Goal: Information Seeking & Learning: Learn about a topic

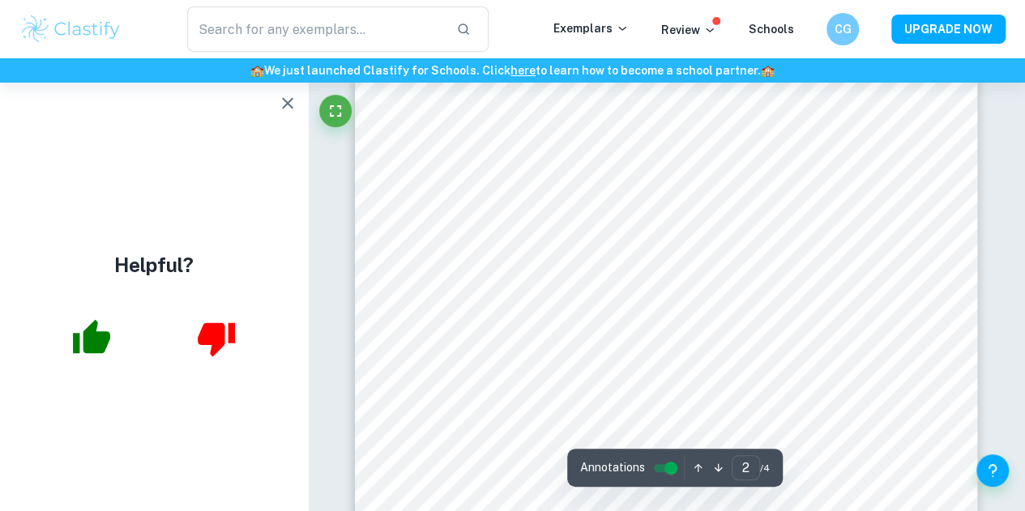
scroll to position [1361, 0]
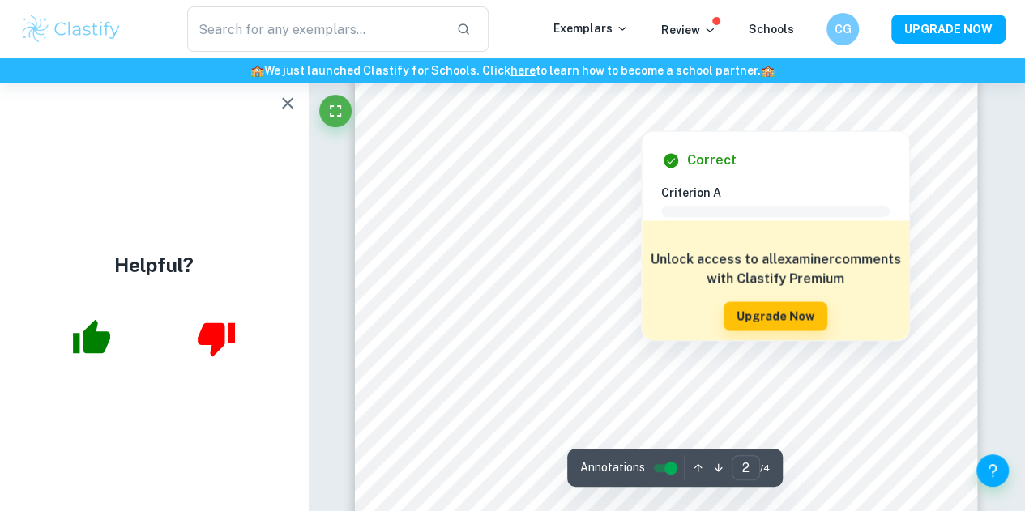
click at [286, 101] on icon "button" at bounding box center [287, 102] width 11 height 11
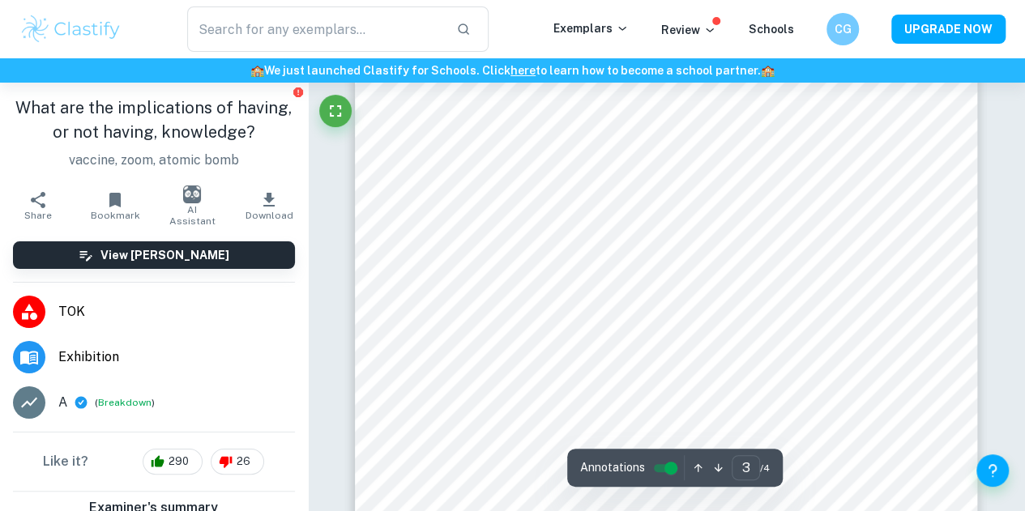
scroll to position [2188, 0]
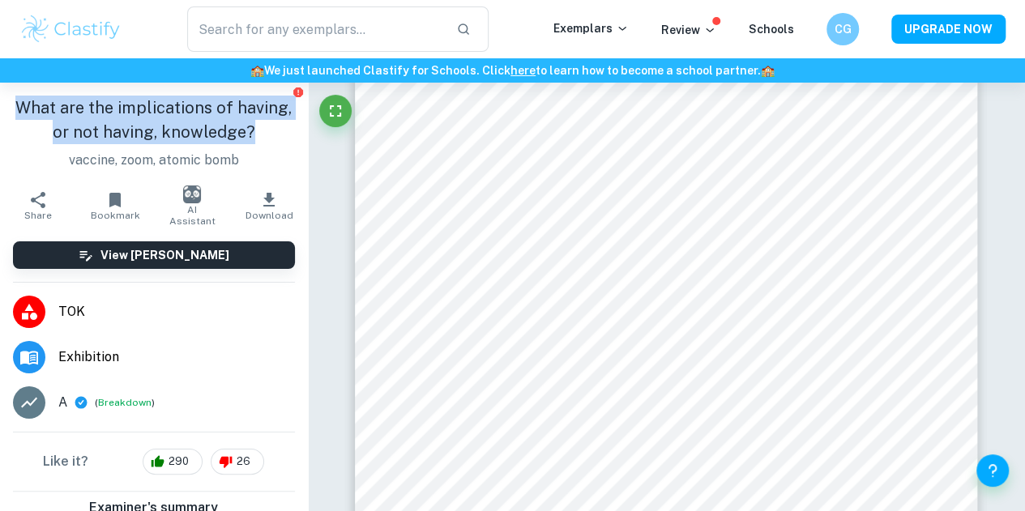
drag, startPoint x: 5, startPoint y: 106, endPoint x: 250, endPoint y: 141, distance: 247.1
click at [250, 141] on div "What are the implications of having, or not having, knowledge? vaccine, zoom, a…" at bounding box center [154, 133] width 308 height 100
copy h1 "What are the implications of having, or not having, knowledge?"
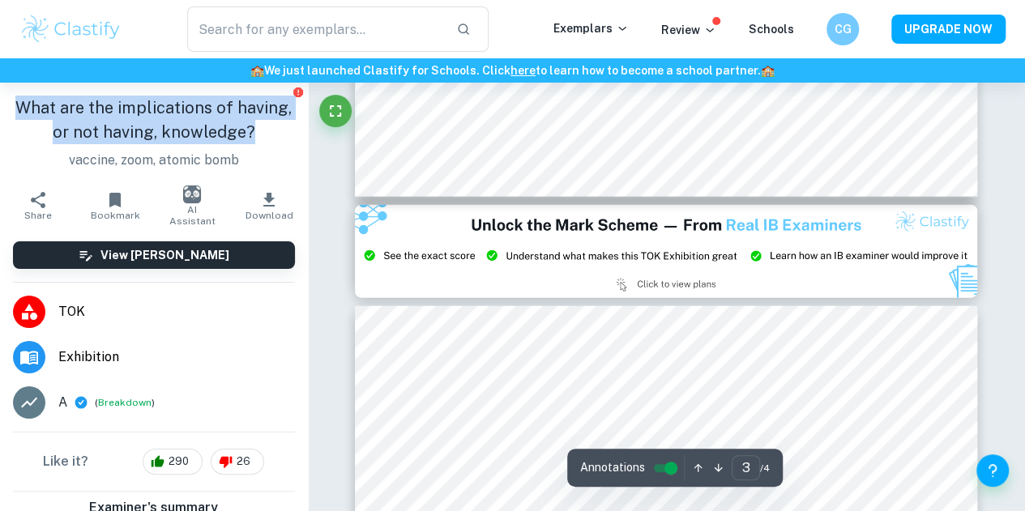
type input "2"
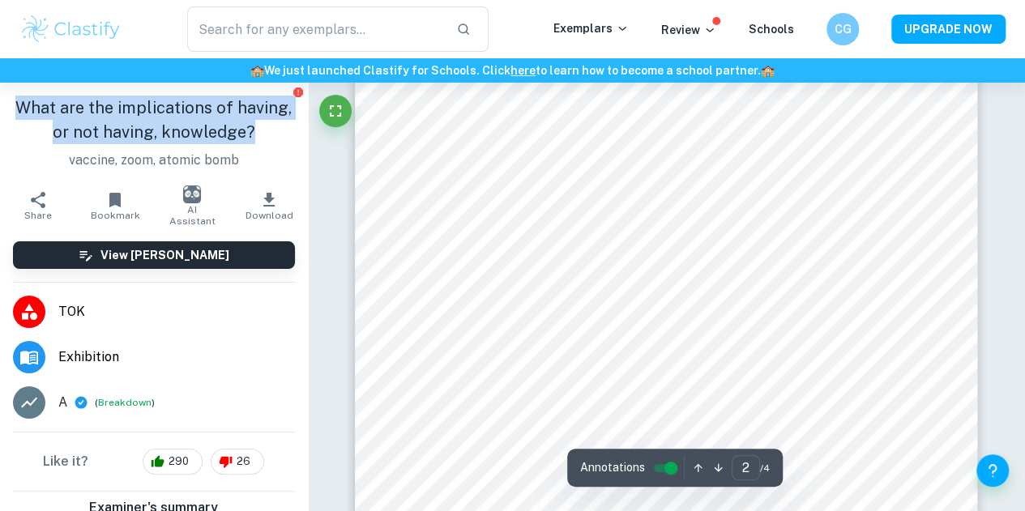
scroll to position [1206, 0]
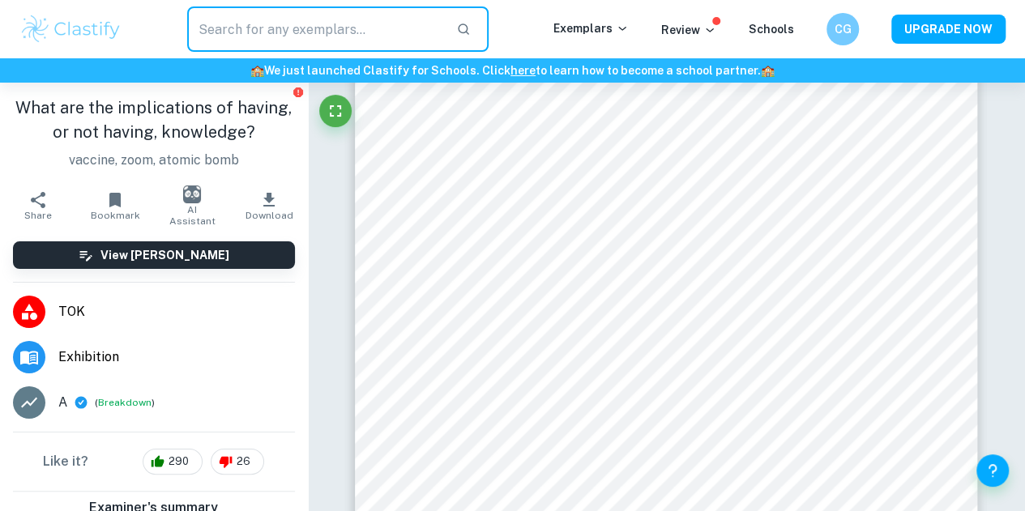
click at [335, 27] on input "text" at bounding box center [315, 28] width 256 height 45
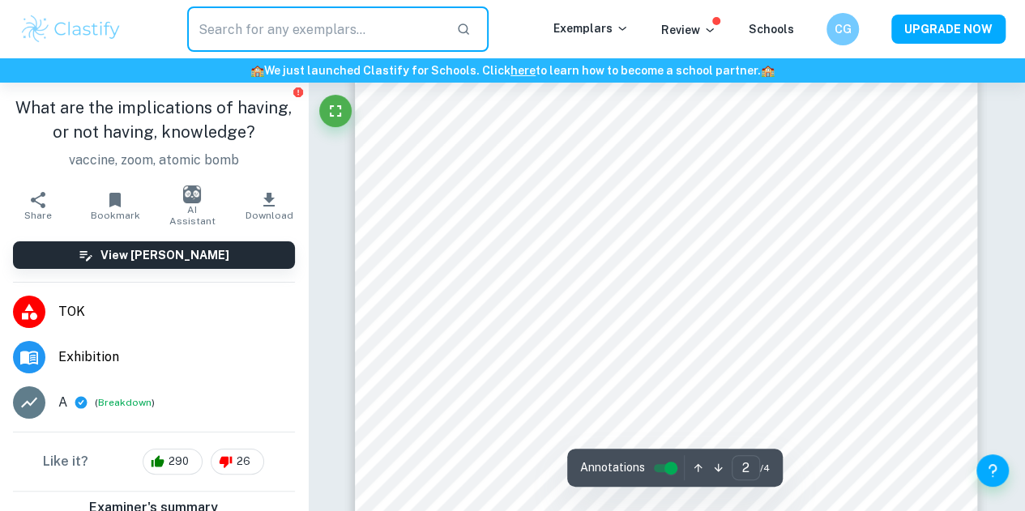
scroll to position [1137, 0]
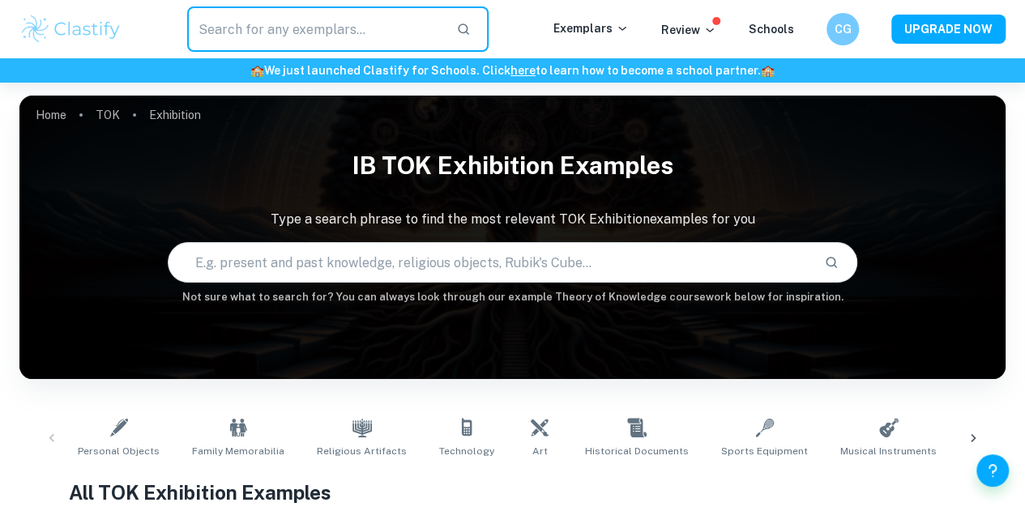
click at [223, 27] on input "text" at bounding box center [315, 28] width 256 height 45
paste input "What are the implications of having, or not having, knowledge?"
type input "What are the implications of having, or not having, knowledge?"
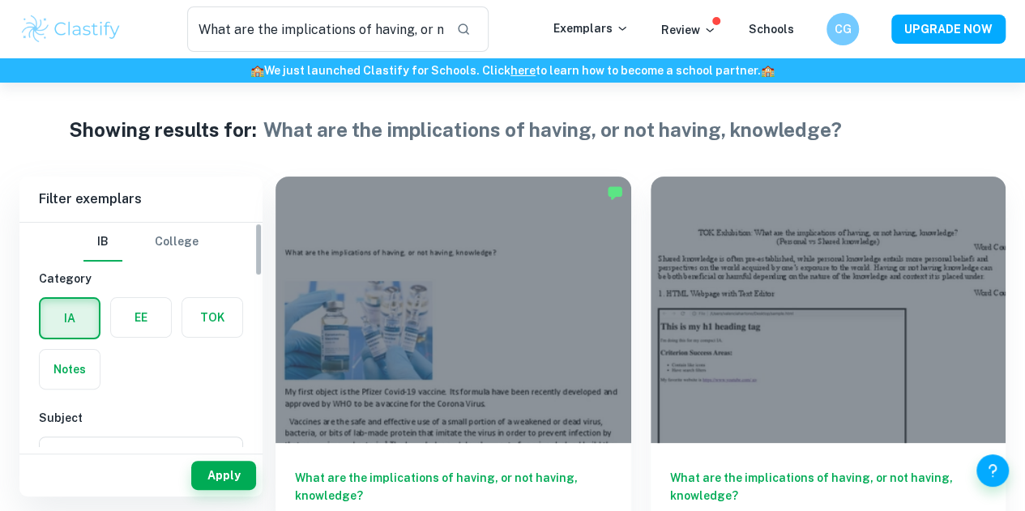
click at [224, 316] on label "button" at bounding box center [212, 317] width 60 height 39
click at [0, 0] on input "radio" at bounding box center [0, 0] width 0 height 0
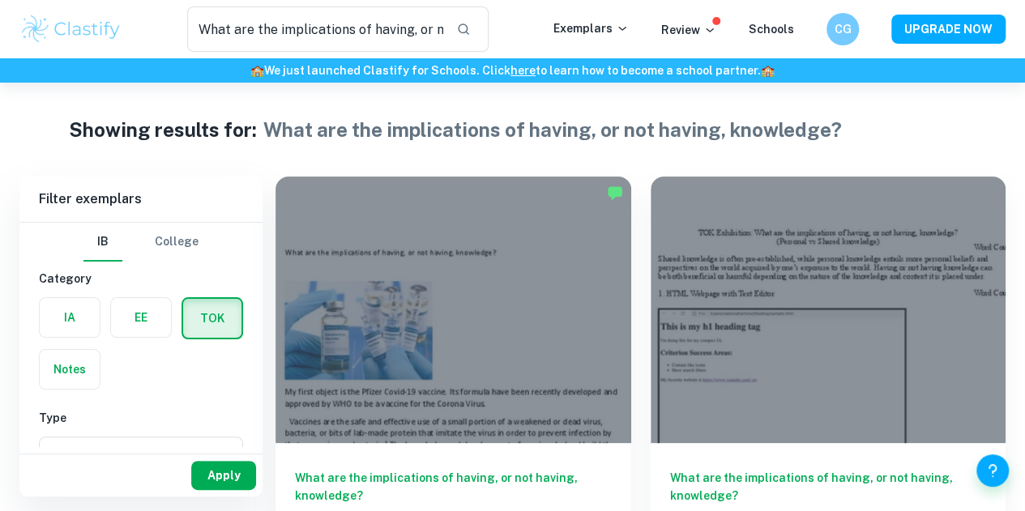
click at [216, 489] on button "Apply" at bounding box center [223, 475] width 65 height 29
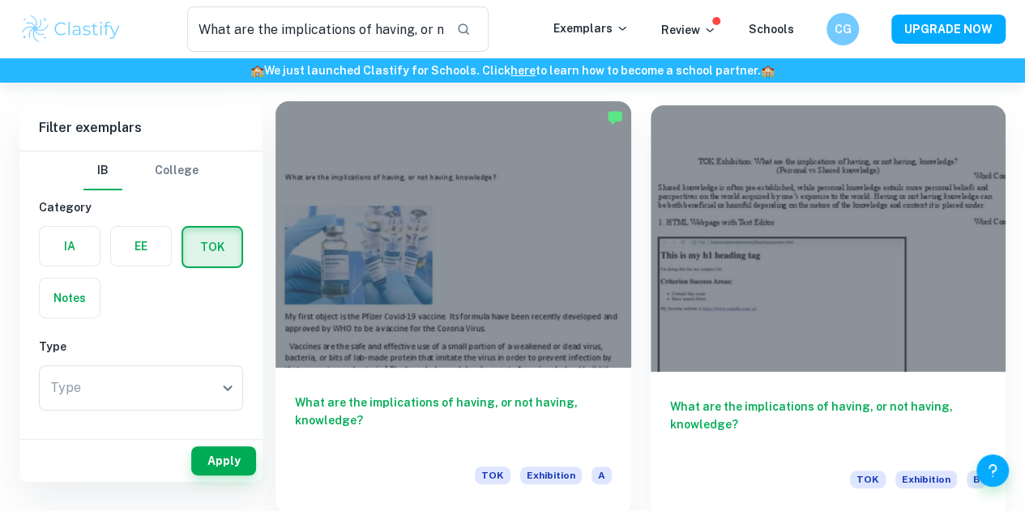
scroll to position [74, 0]
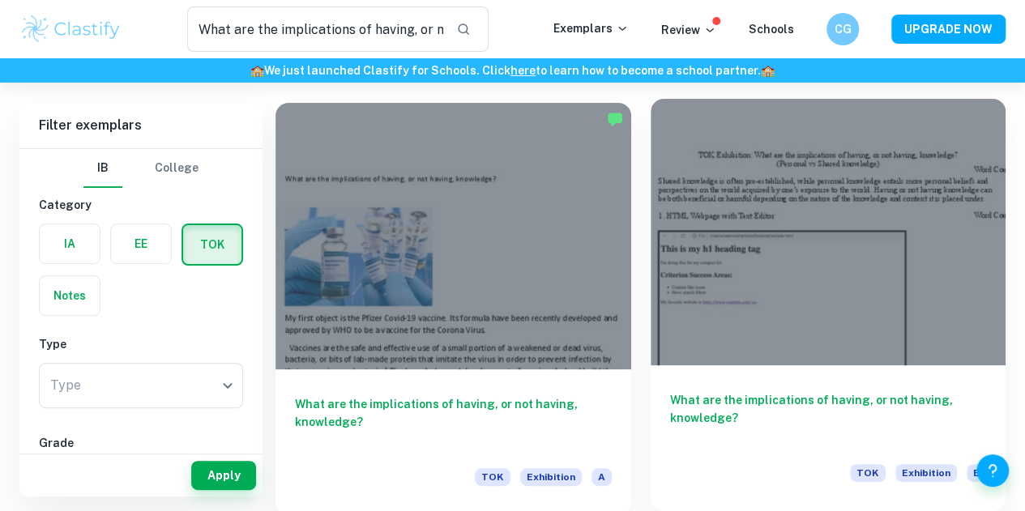
click at [670, 391] on h6 "What are the implications of having, or not having, knowledge?" at bounding box center [828, 417] width 317 height 53
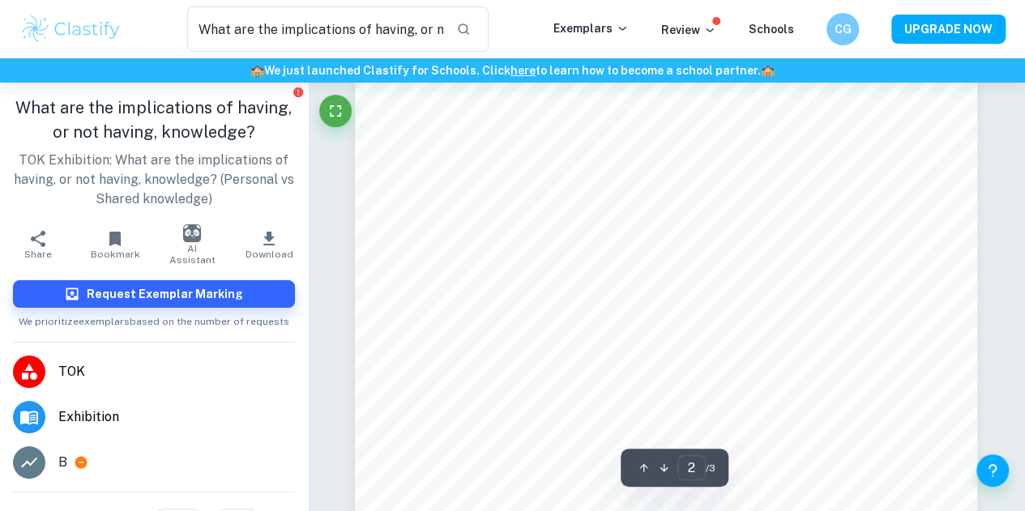
scroll to position [1125, 0]
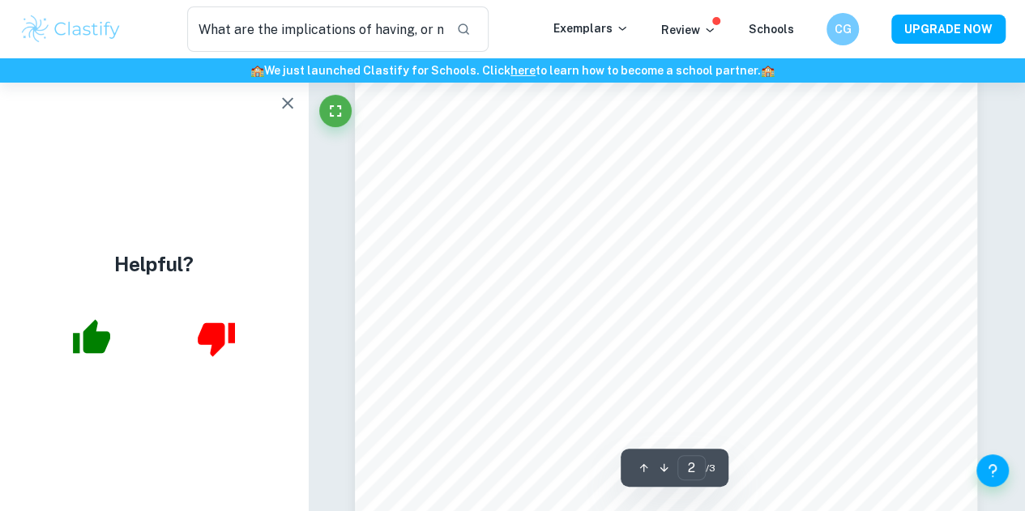
click at [290, 108] on icon "button" at bounding box center [287, 102] width 19 height 19
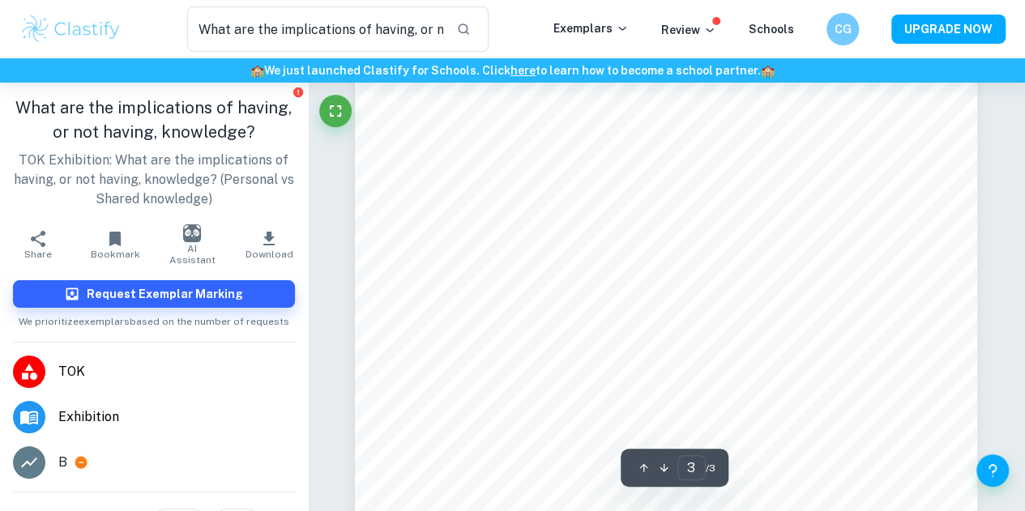
scroll to position [2209, 0]
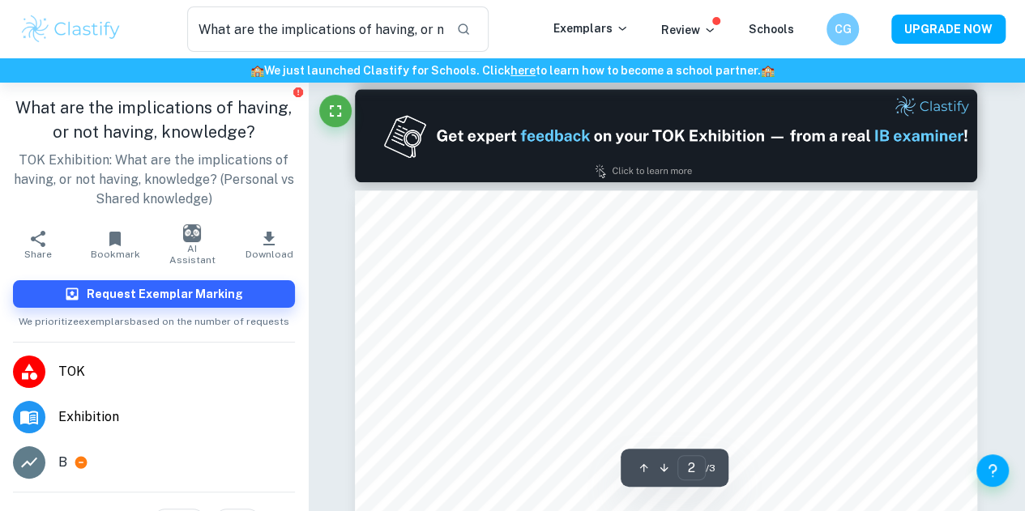
type input "1"
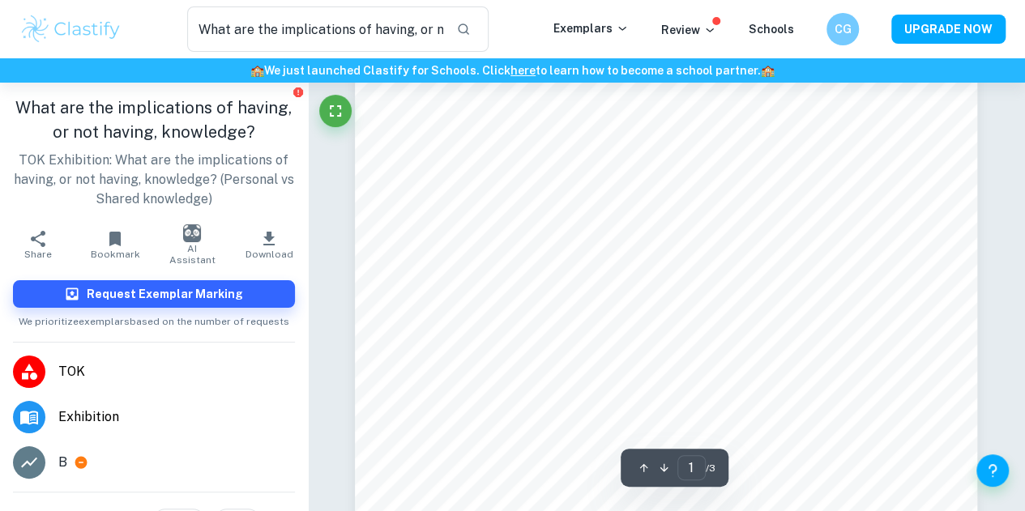
scroll to position [0, 0]
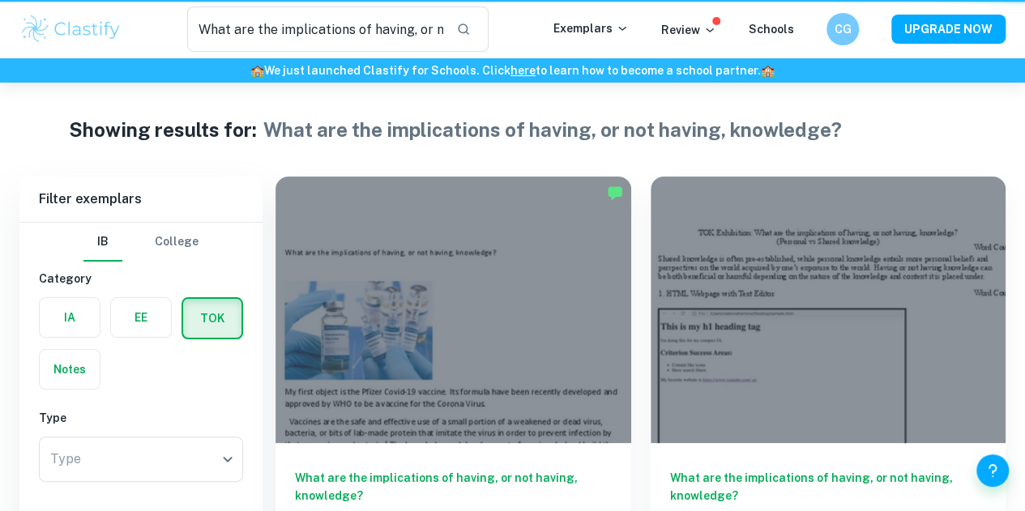
scroll to position [74, 0]
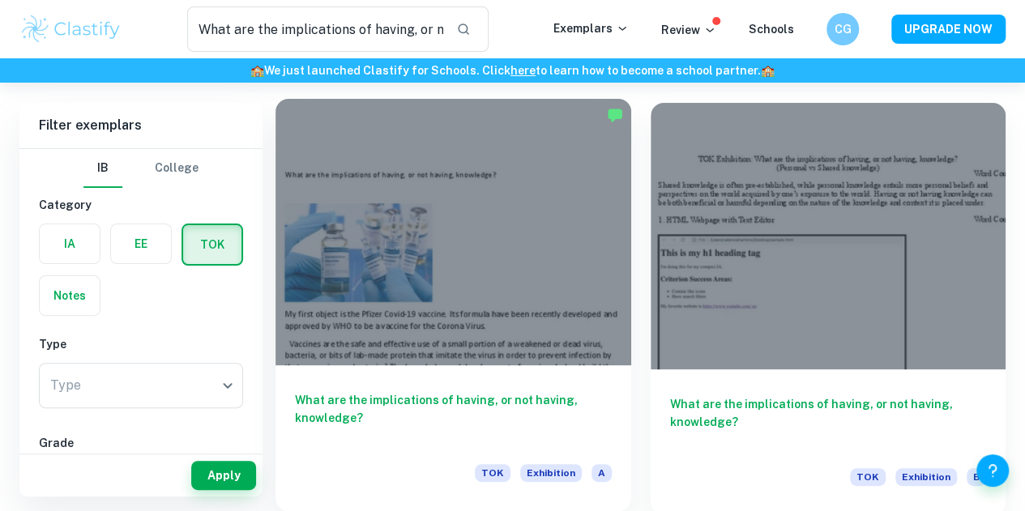
click at [433, 263] on div at bounding box center [453, 232] width 356 height 267
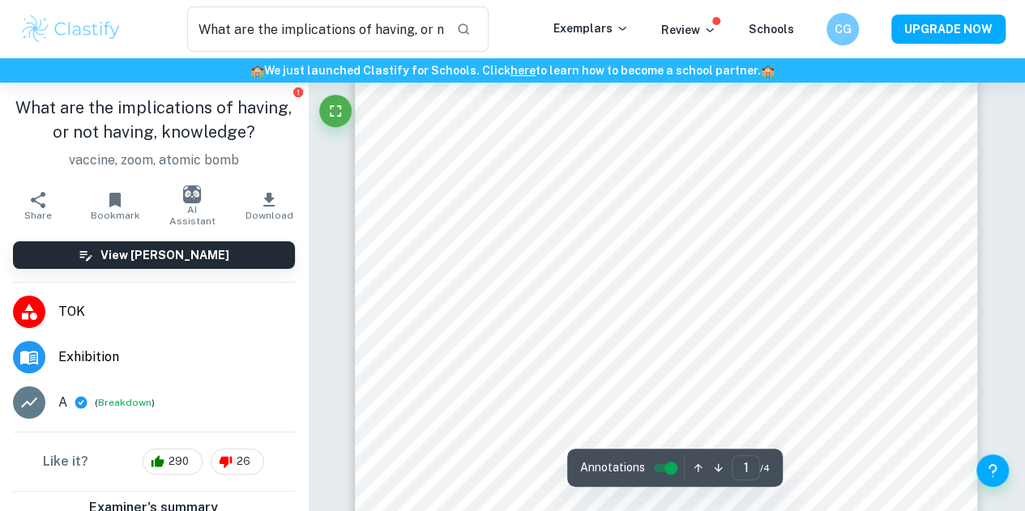
scroll to position [332, 0]
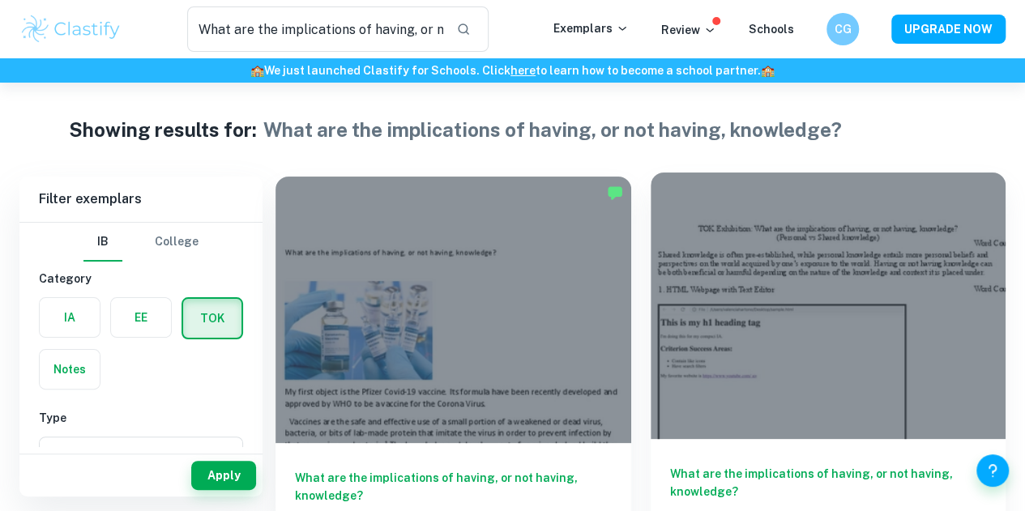
click at [651, 260] on div at bounding box center [829, 306] width 356 height 267
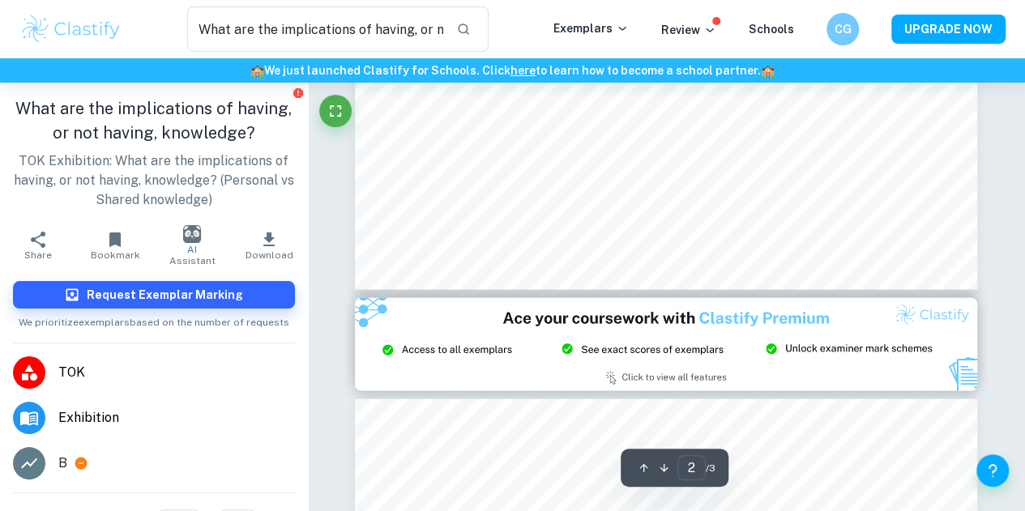
type input "3"
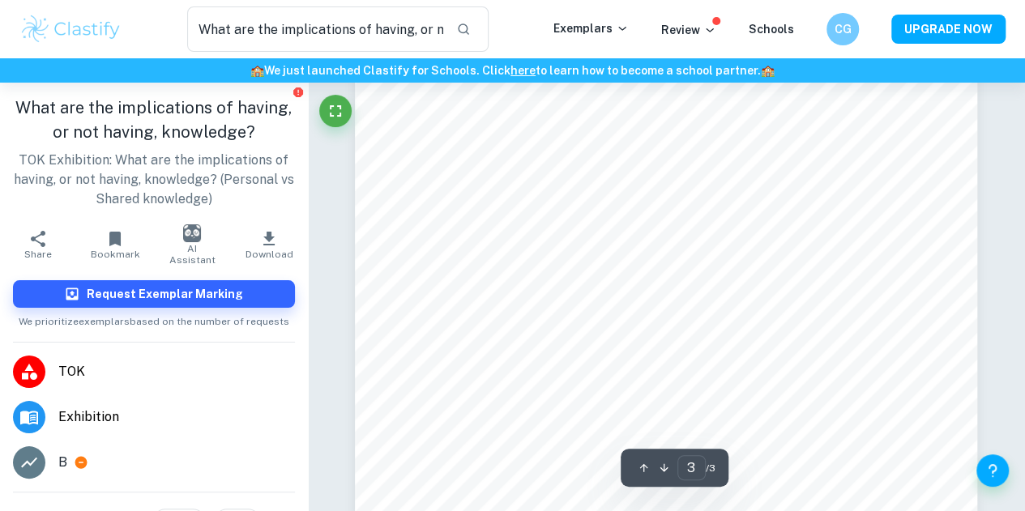
scroll to position [2236, 0]
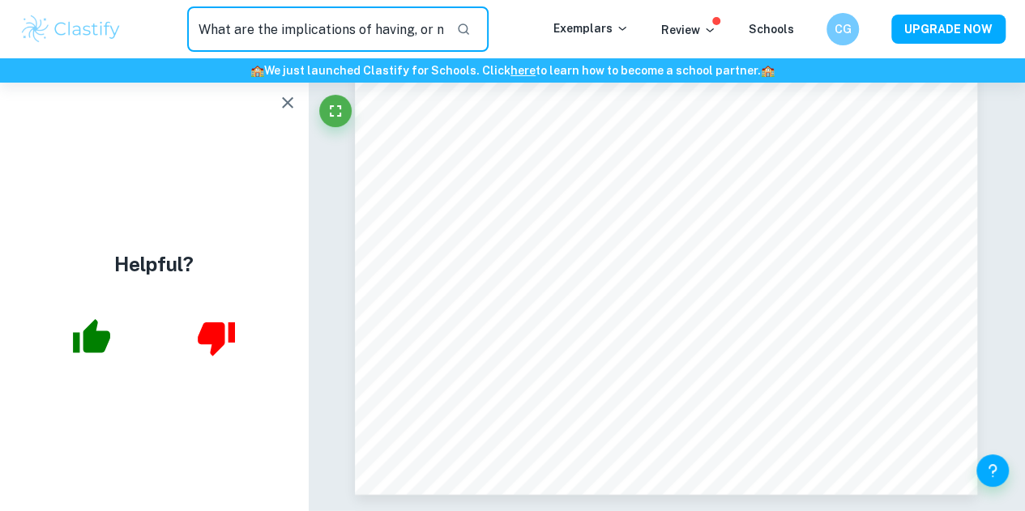
click at [256, 33] on input "What are the implications of having, or not having, knowledge?" at bounding box center [315, 28] width 256 height 45
type input "what counts as knowledge"
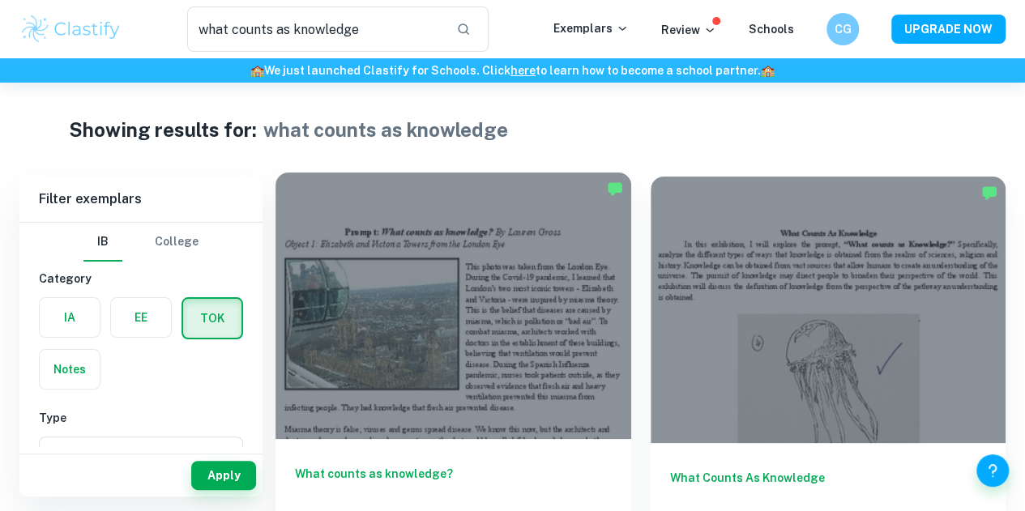
click at [365, 289] on div at bounding box center [453, 306] width 356 height 267
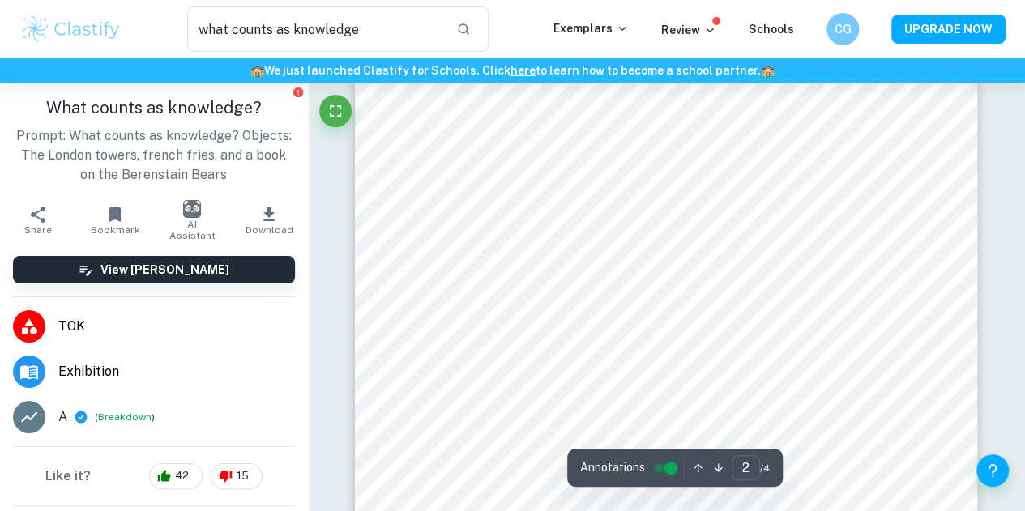
scroll to position [1030, 0]
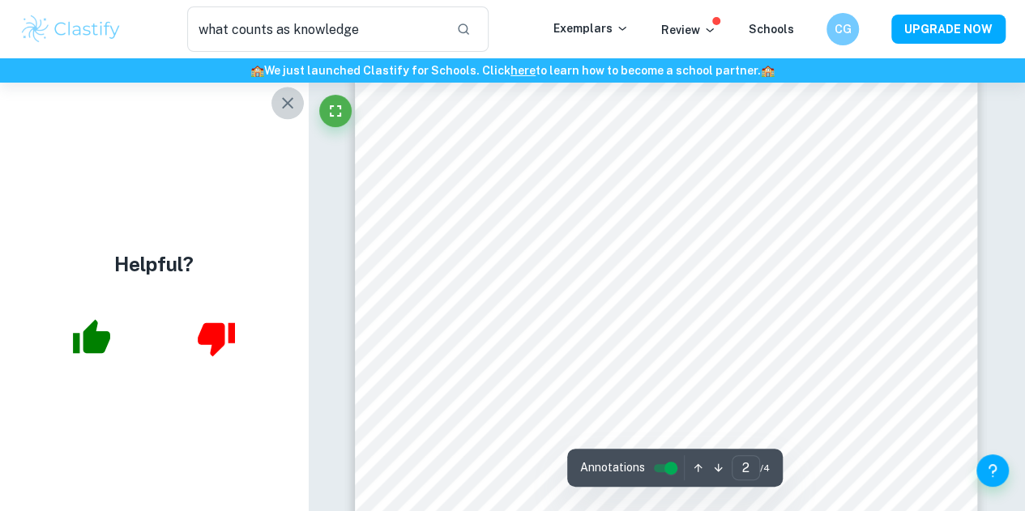
click at [280, 100] on icon "button" at bounding box center [287, 102] width 19 height 19
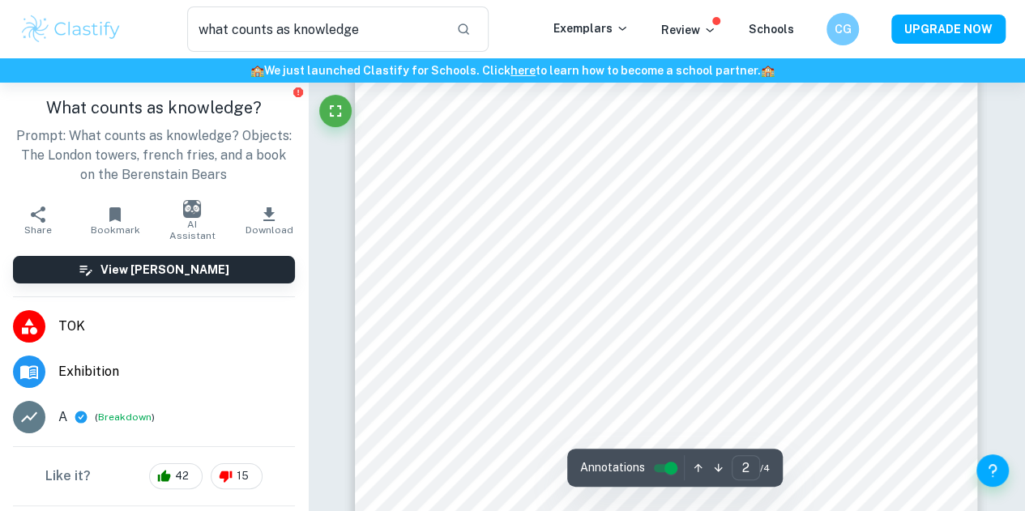
scroll to position [1086, 0]
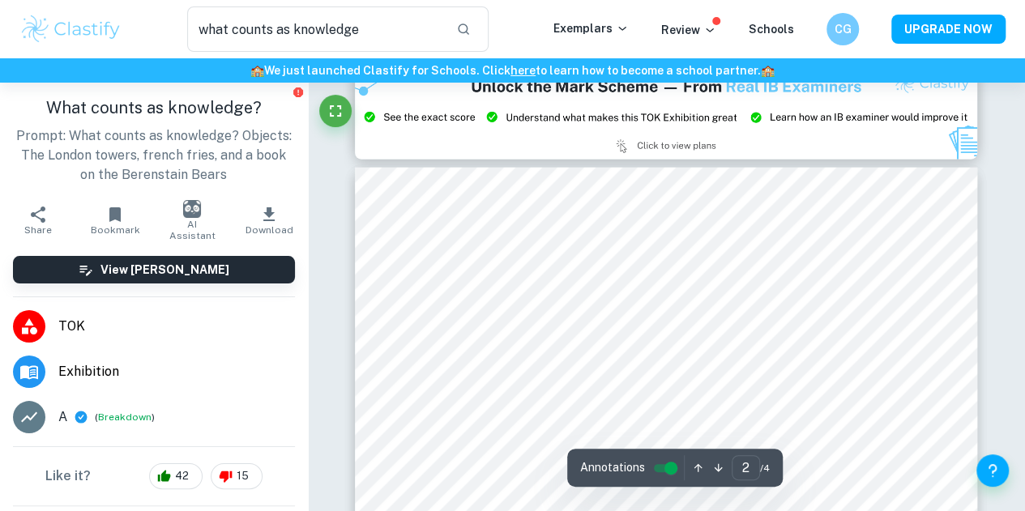
type input "3"
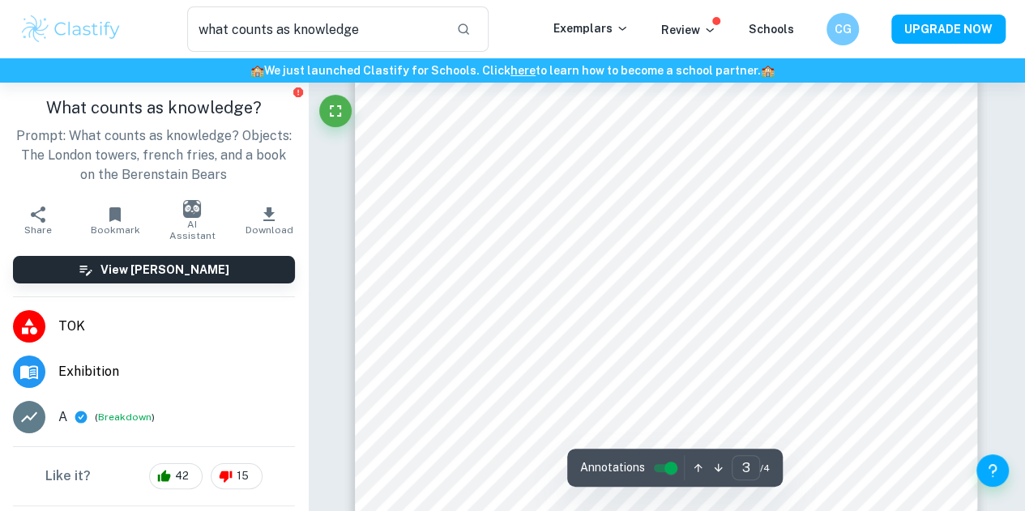
scroll to position [2040, 0]
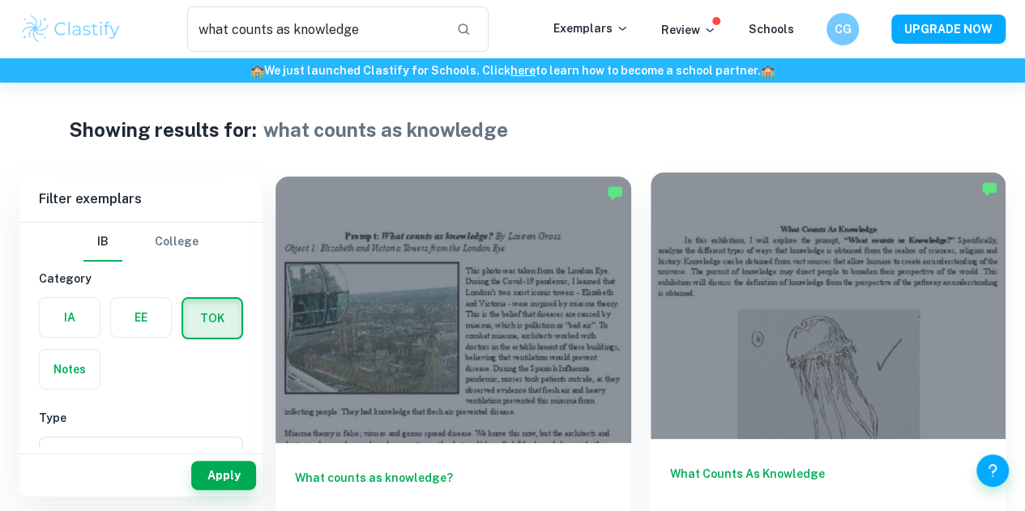
click at [651, 247] on div at bounding box center [829, 306] width 356 height 267
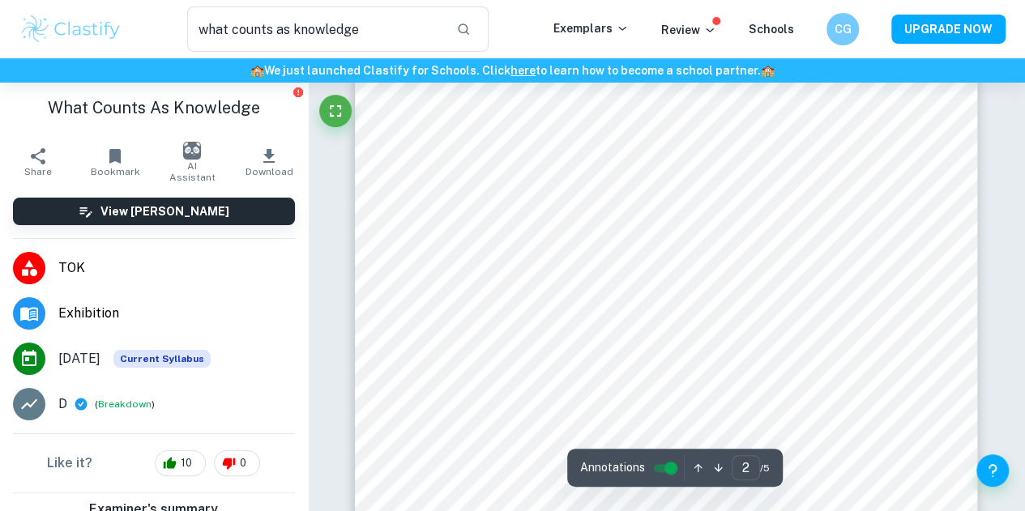
scroll to position [1041, 0]
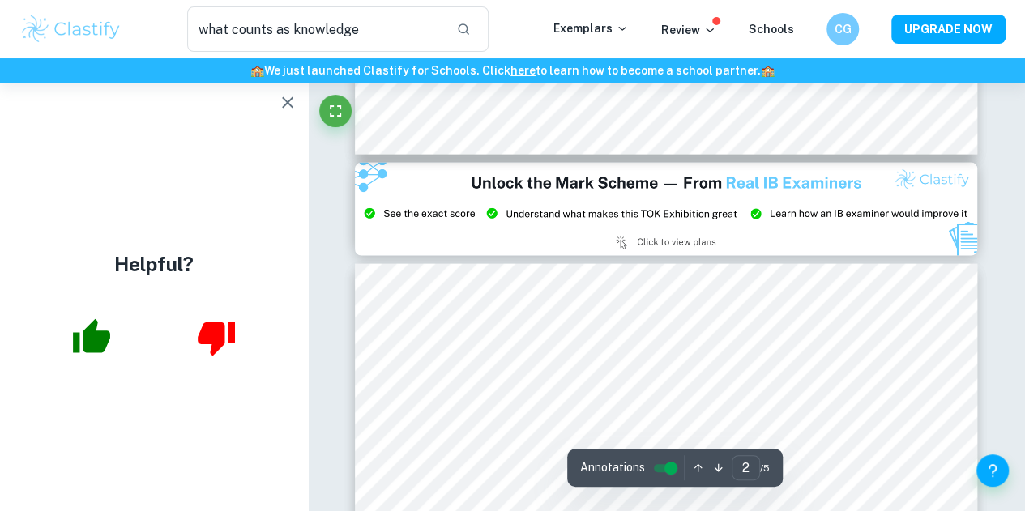
type input "3"
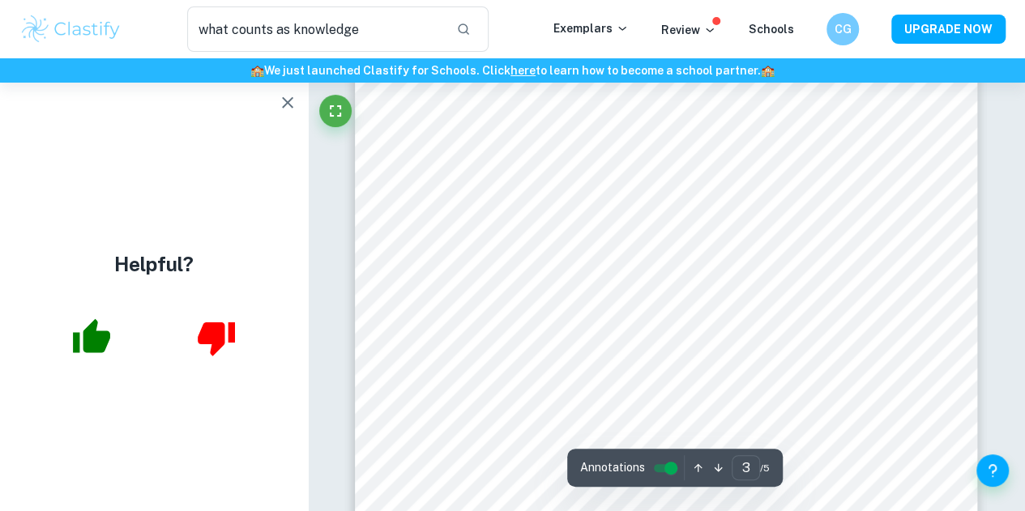
scroll to position [1968, 0]
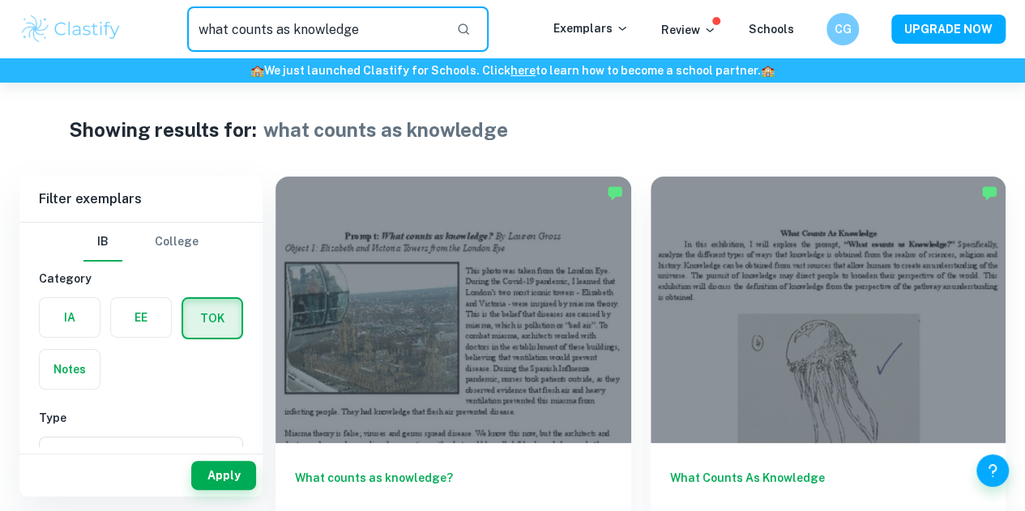
drag, startPoint x: 387, startPoint y: 11, endPoint x: 138, endPoint y: 38, distance: 251.0
click at [138, 38] on div "what counts as knowledge ​" at bounding box center [337, 28] width 431 height 45
type input "why do we seek knowledge"
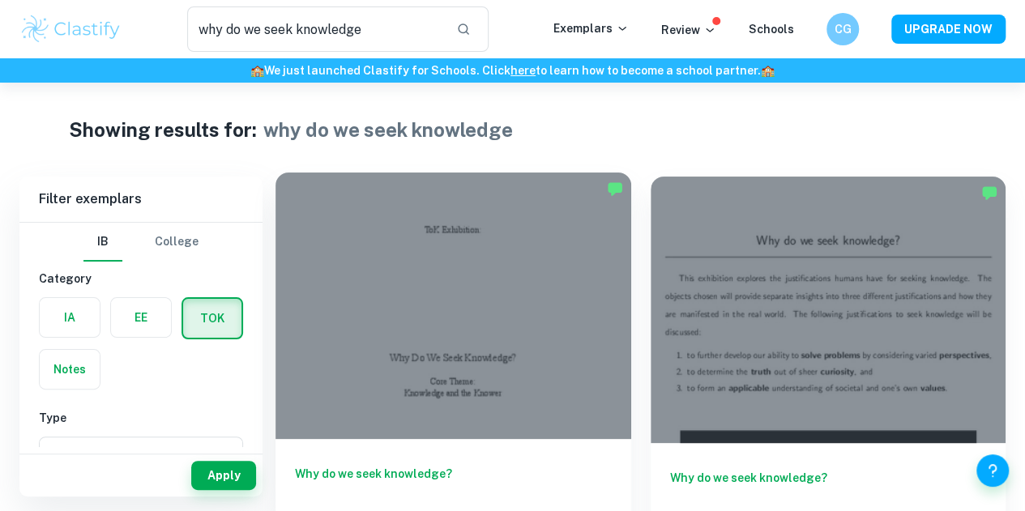
click at [341, 439] on div "Why do we seek knowledge? TOK Exhibition A" at bounding box center [453, 512] width 356 height 146
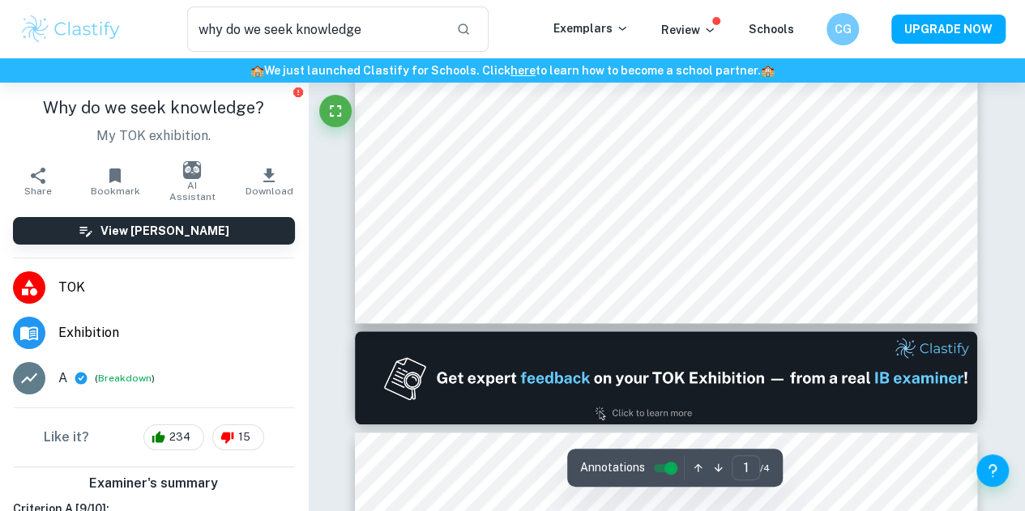
type input "2"
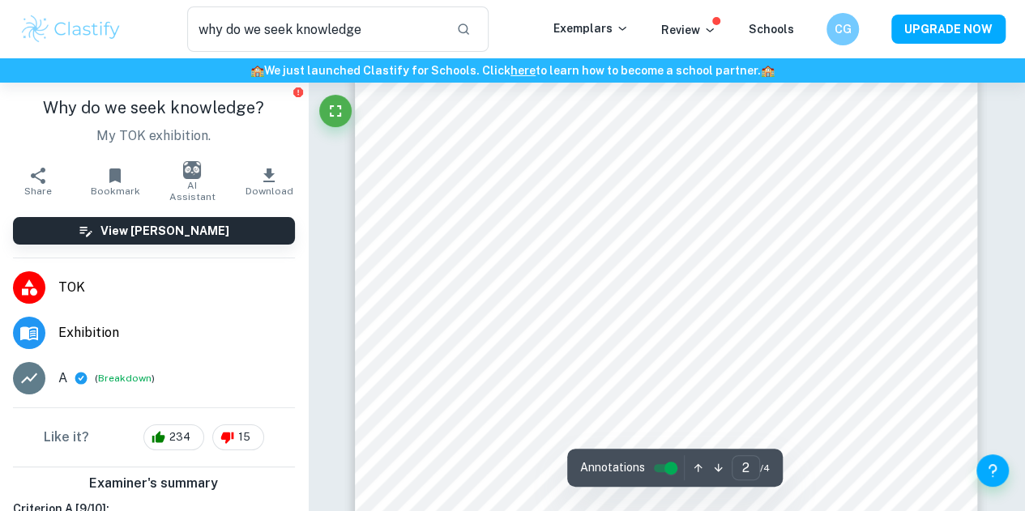
scroll to position [1152, 0]
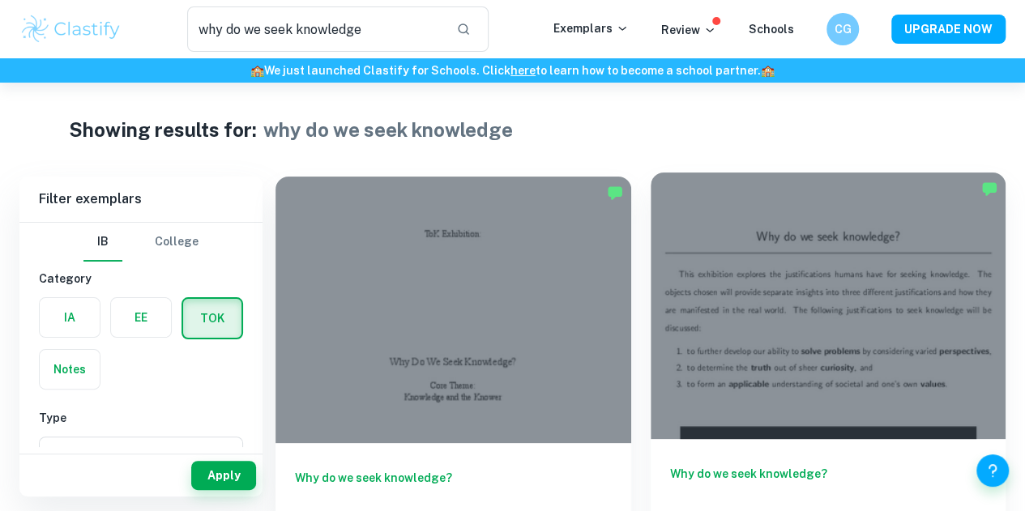
click at [651, 257] on div at bounding box center [829, 306] width 356 height 267
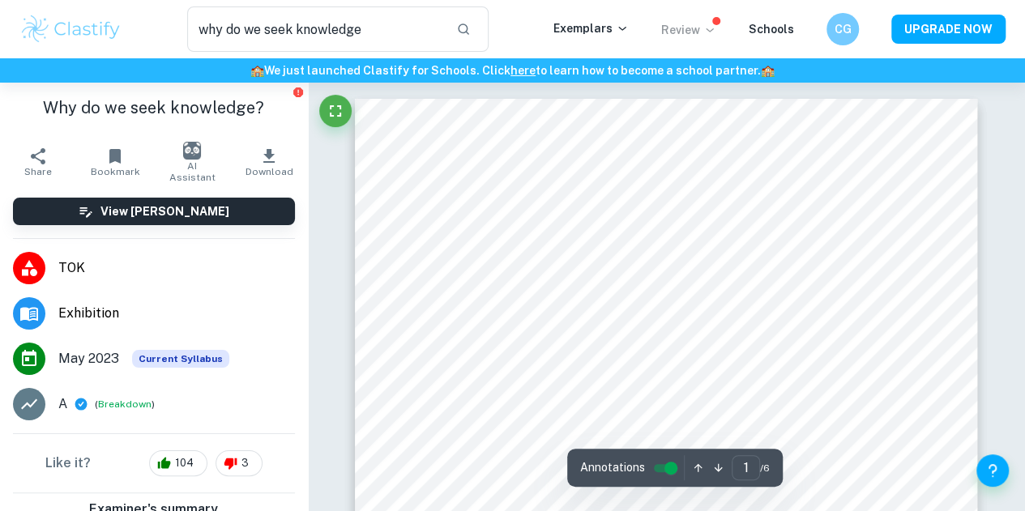
click at [689, 32] on p "Review" at bounding box center [688, 30] width 55 height 18
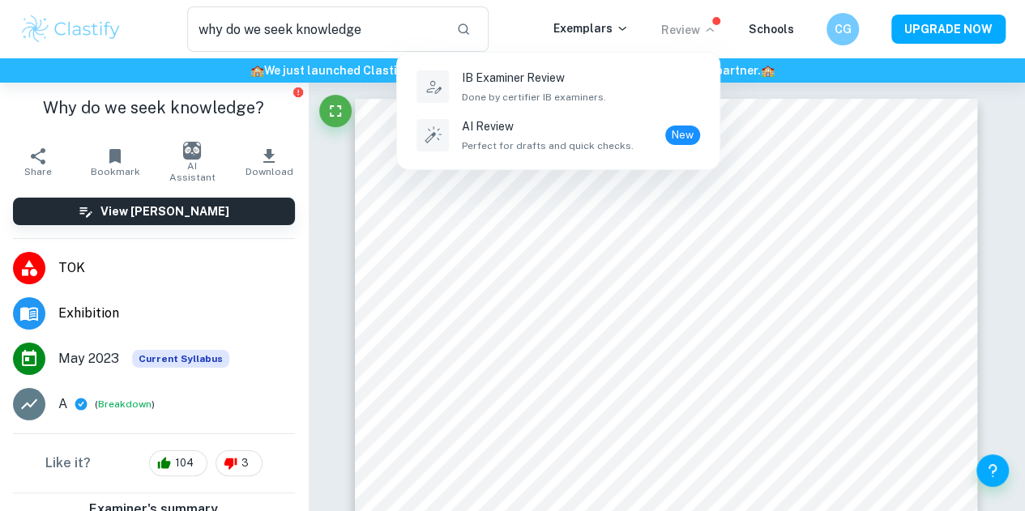
click at [821, 209] on div at bounding box center [512, 255] width 1025 height 511
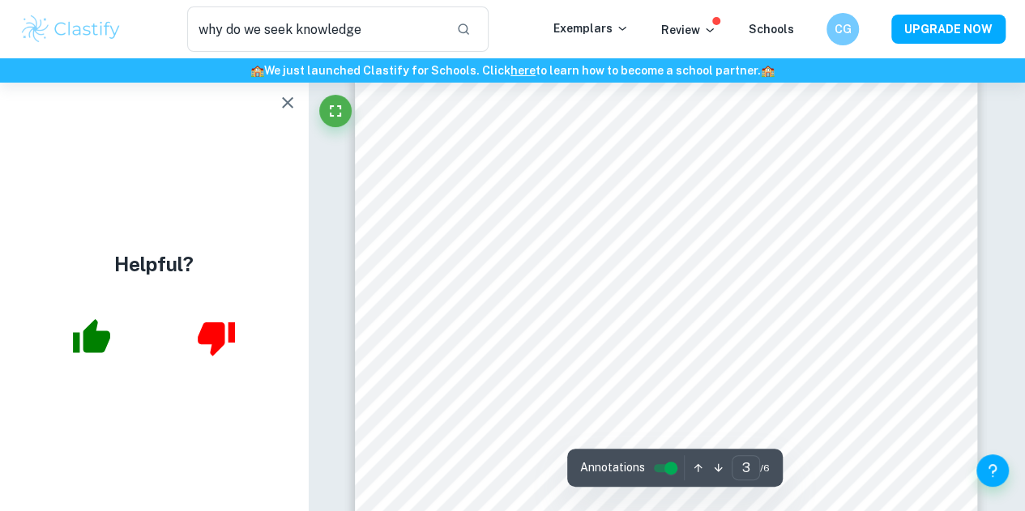
scroll to position [2222, 0]
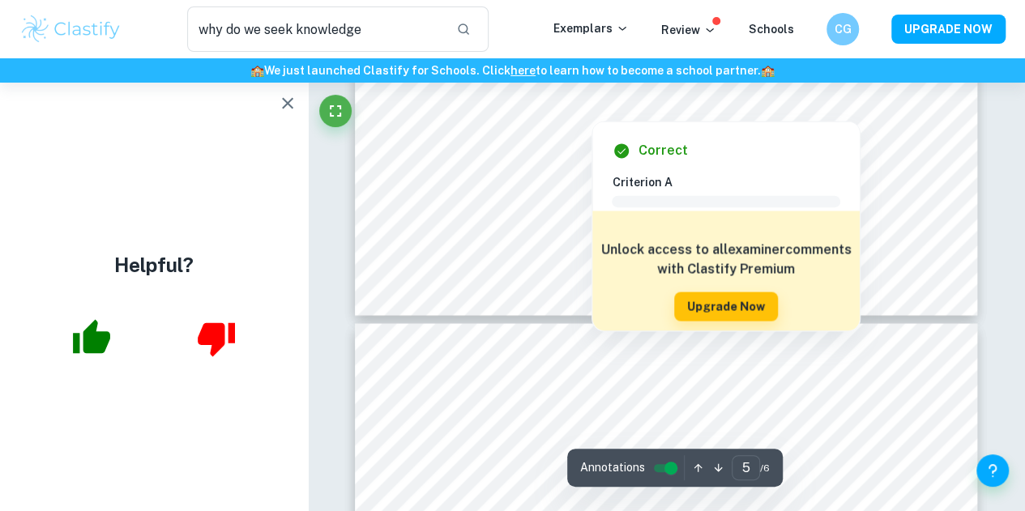
type input "6"
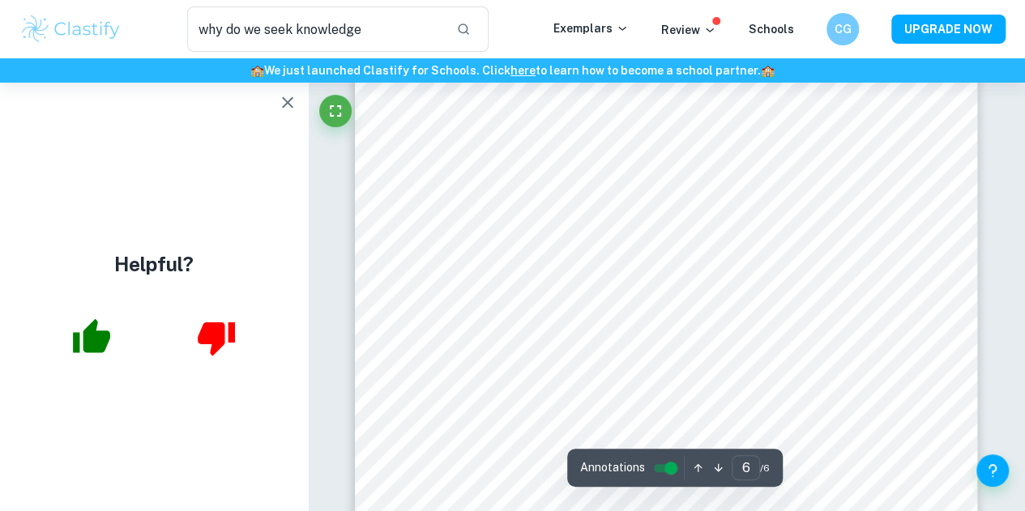
scroll to position [4701, 0]
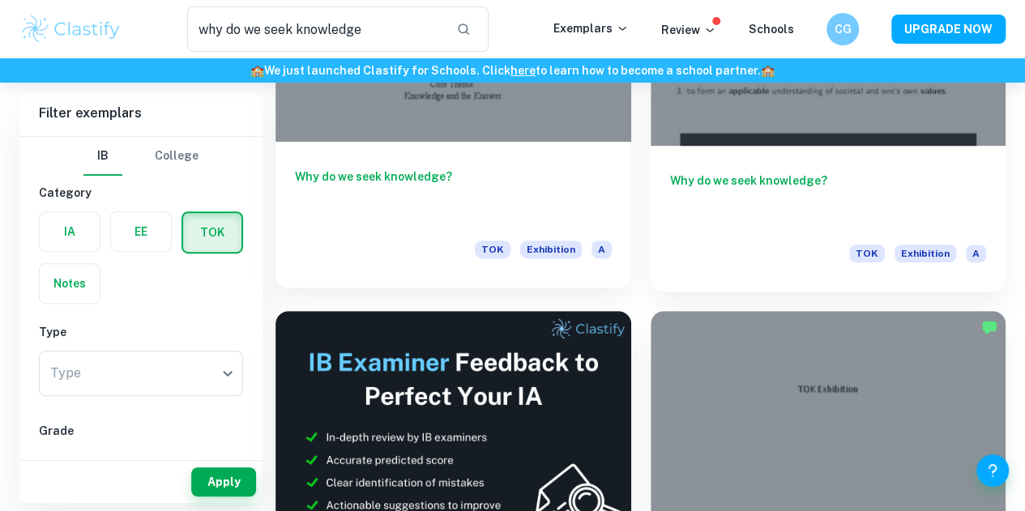
scroll to position [306, 0]
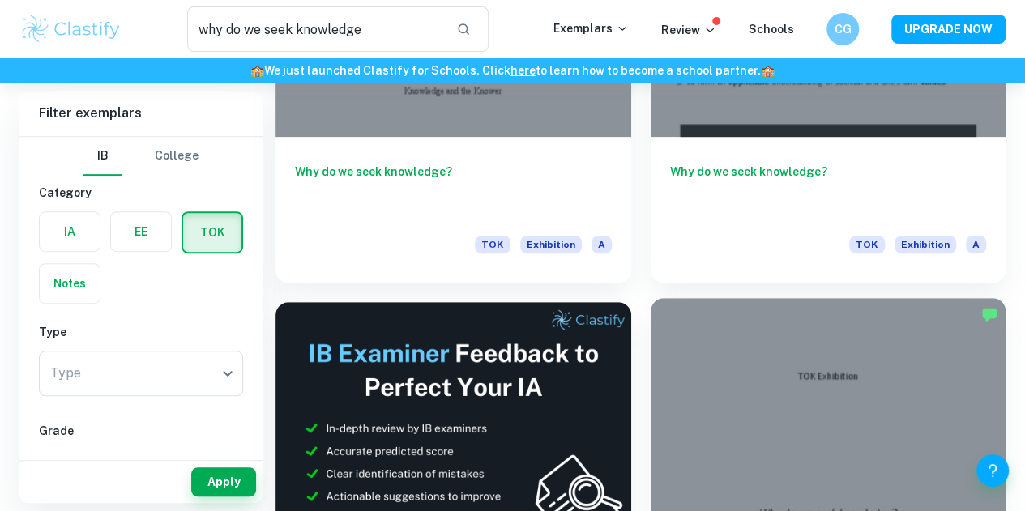
click at [651, 301] on div at bounding box center [829, 431] width 356 height 267
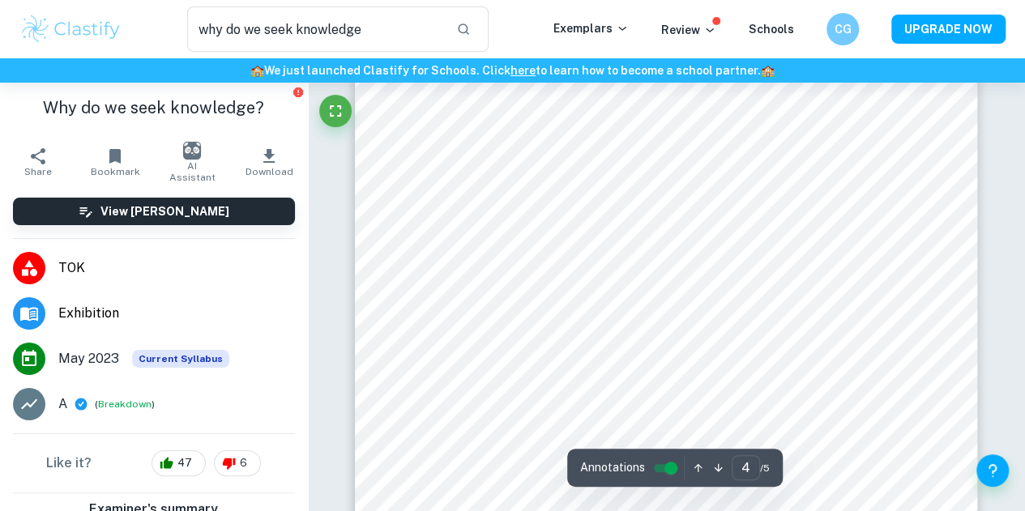
scroll to position [2708, 0]
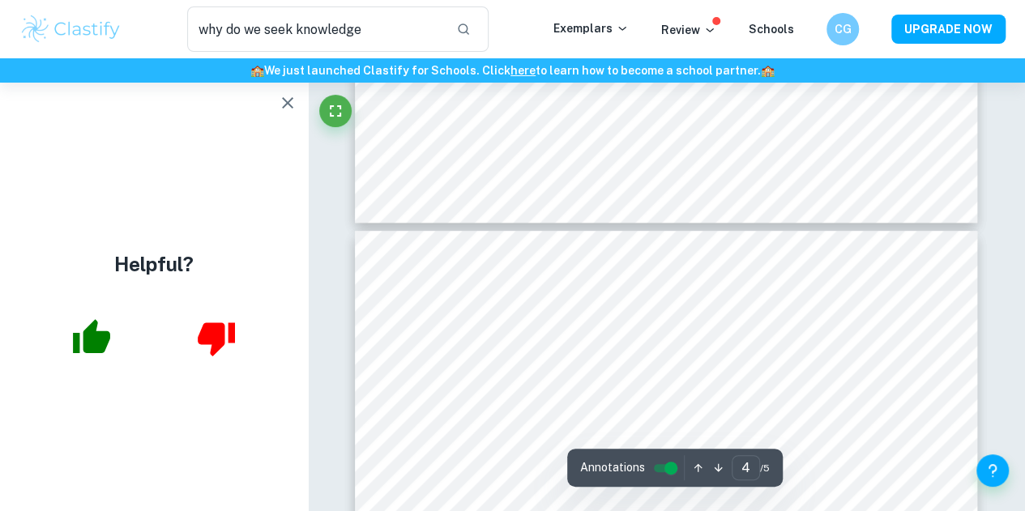
type input "5"
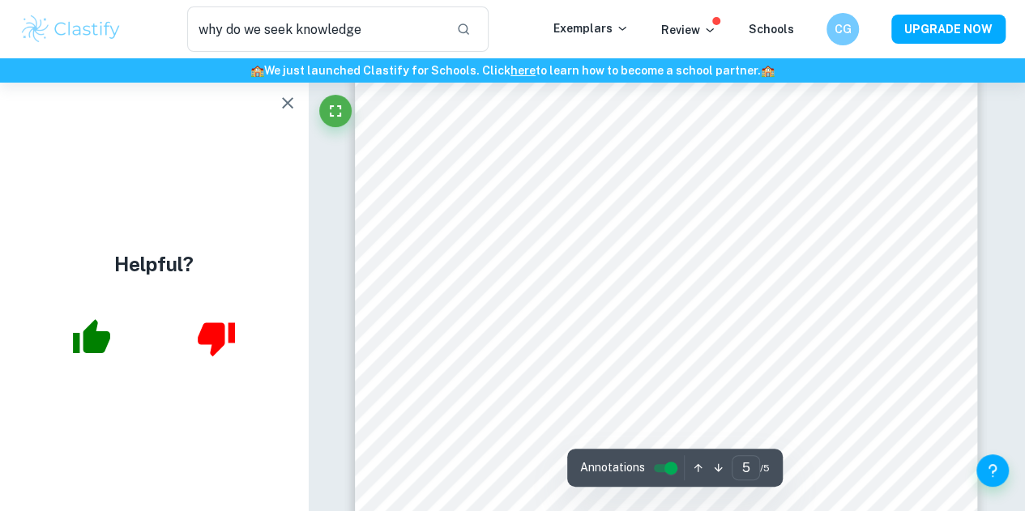
scroll to position [3553, 0]
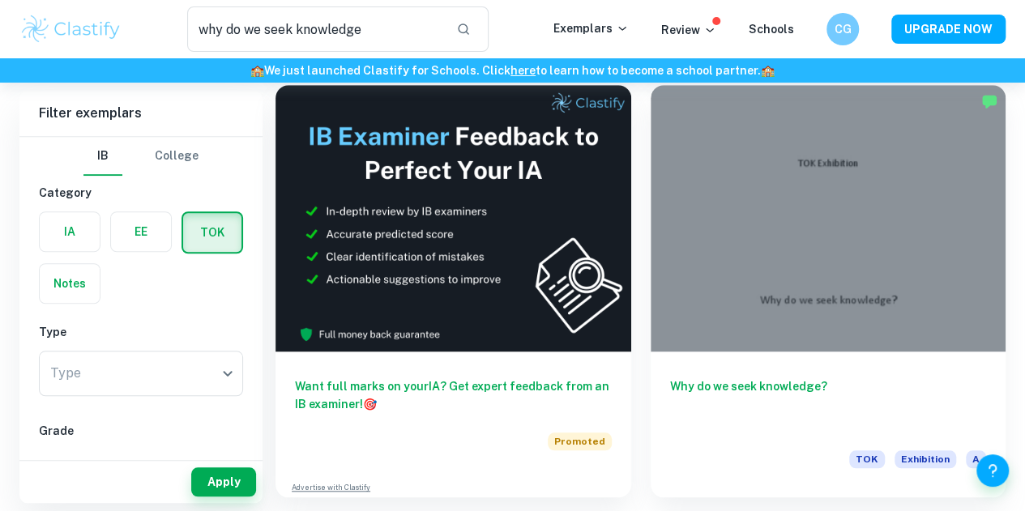
scroll to position [523, 0]
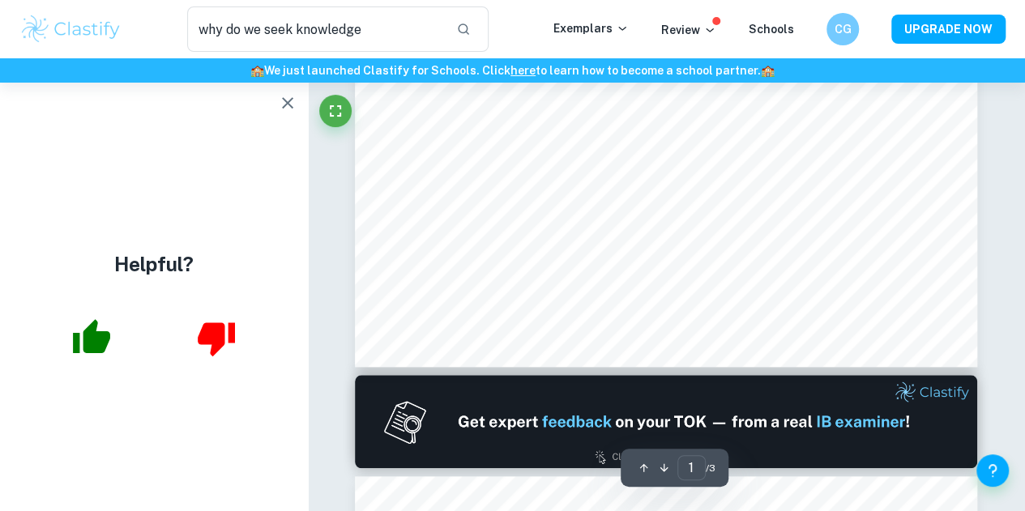
scroll to position [537, 0]
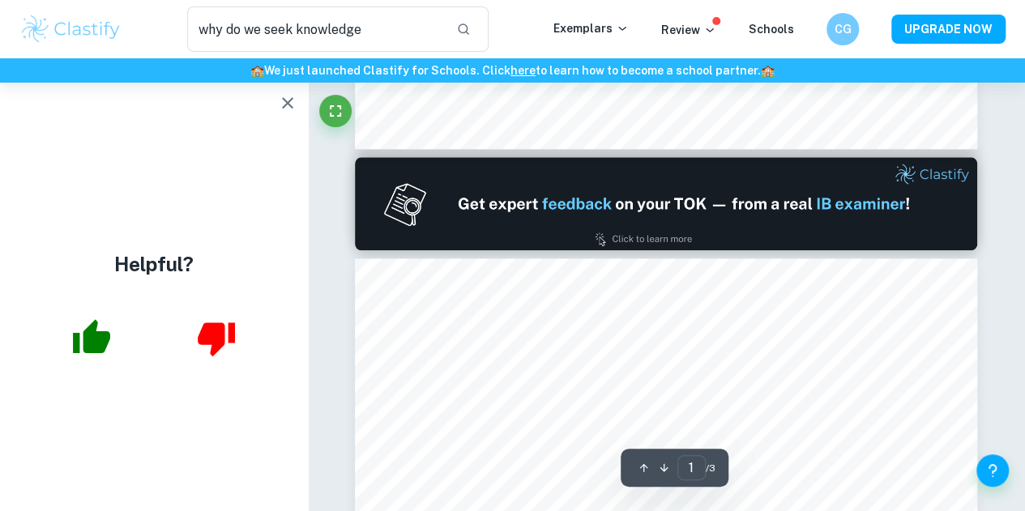
type input "2"
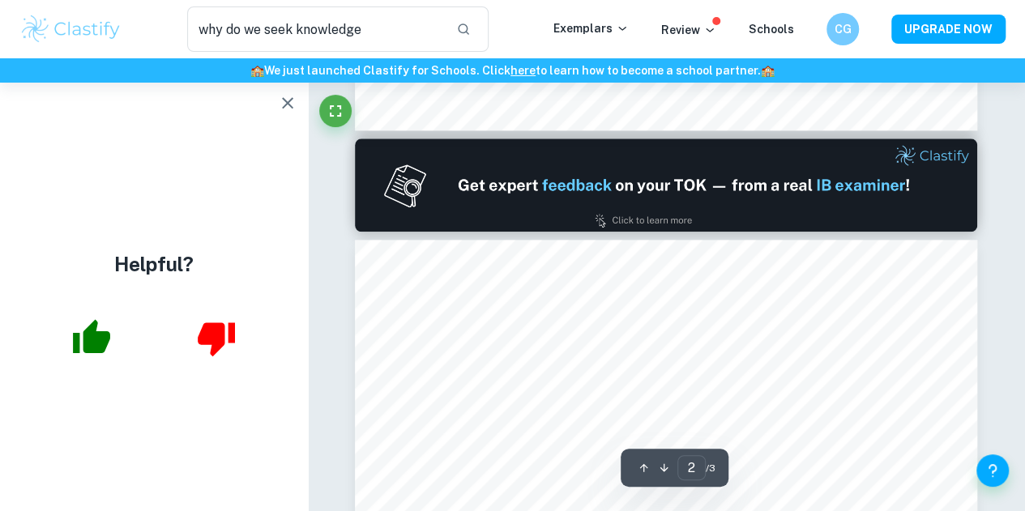
scroll to position [772, 0]
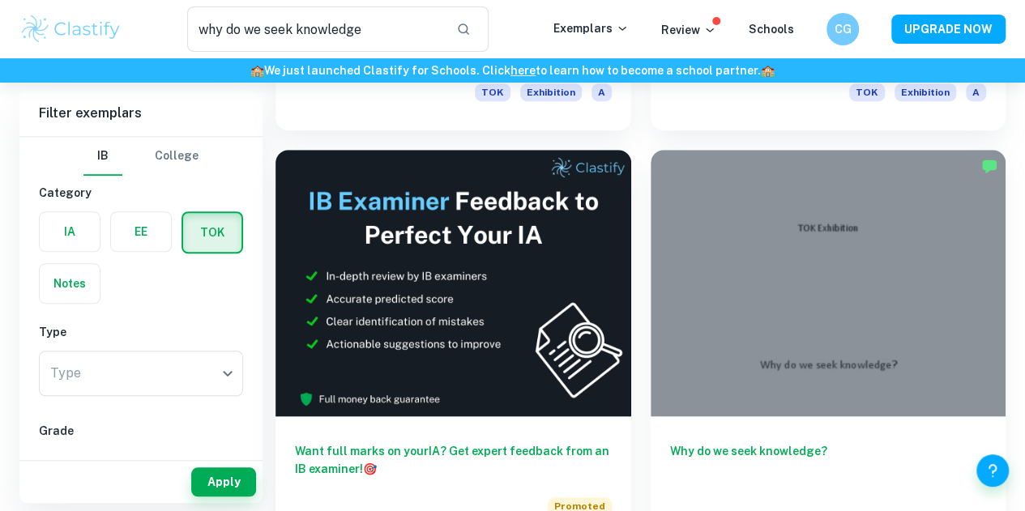
scroll to position [457, 0]
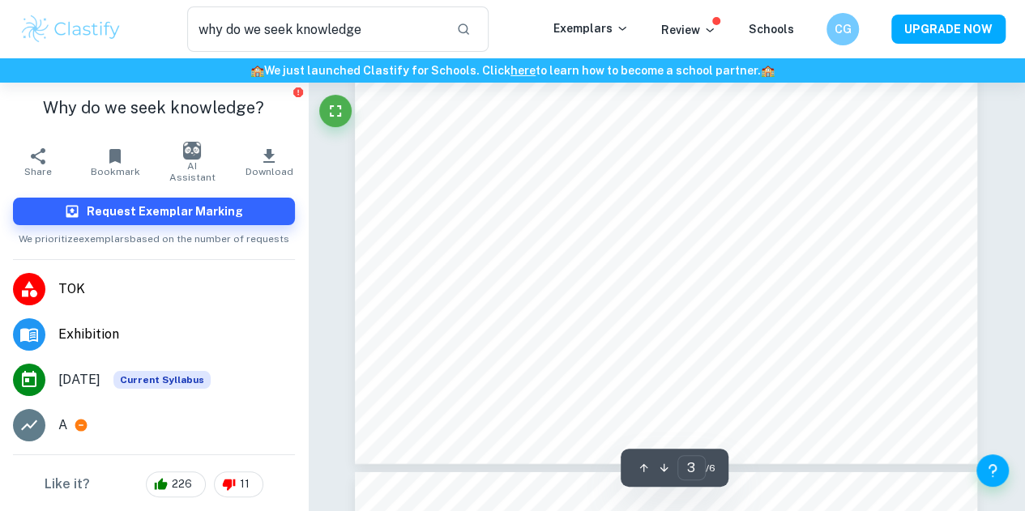
scroll to position [2268, 0]
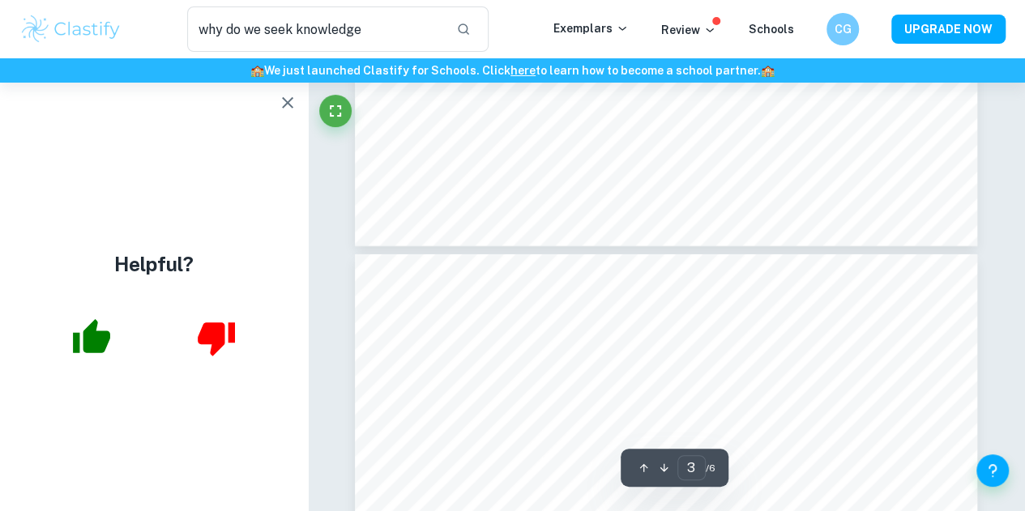
type input "4"
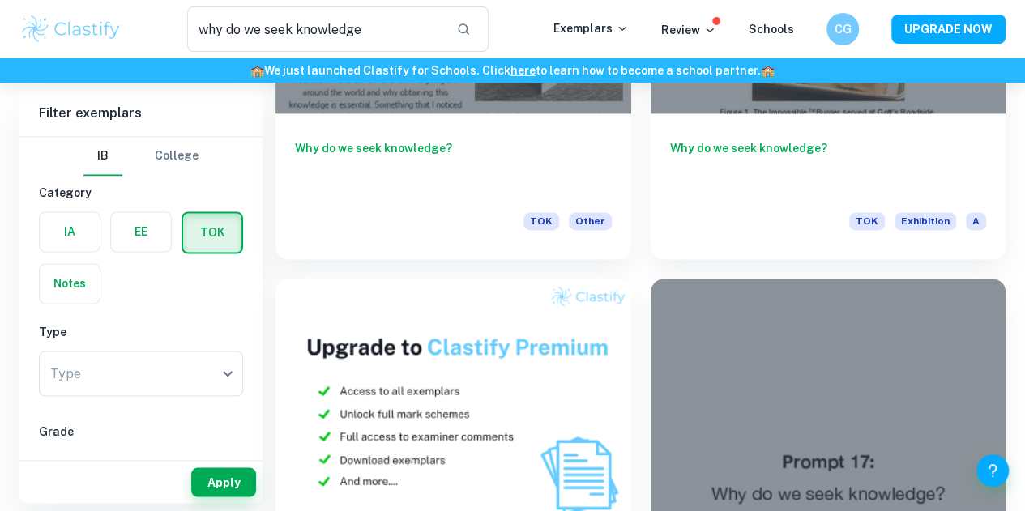
scroll to position [1091, 0]
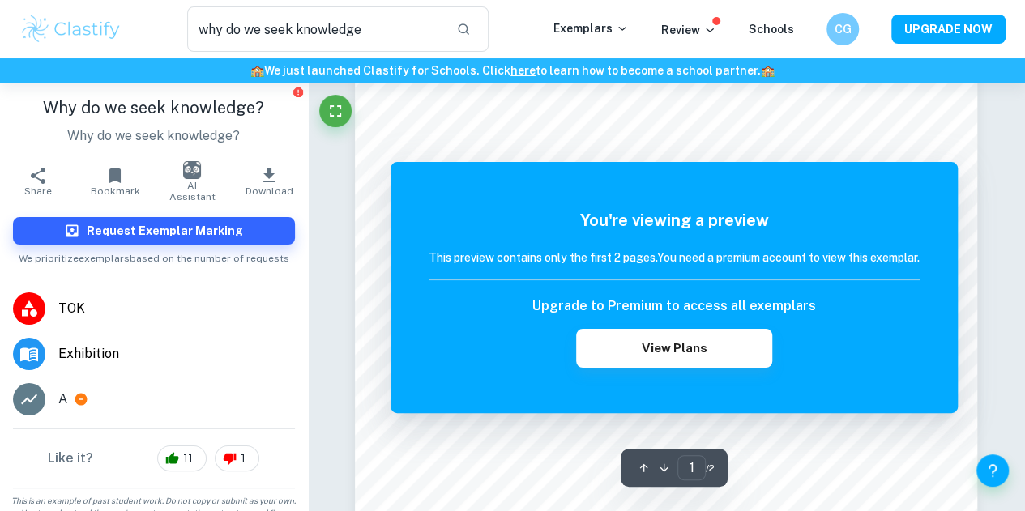
scroll to position [317, 0]
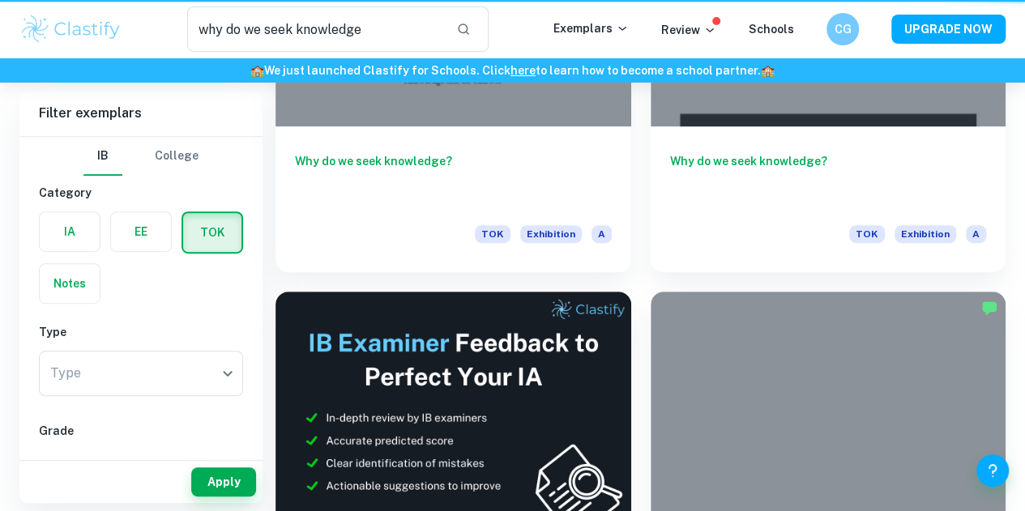
scroll to position [1091, 0]
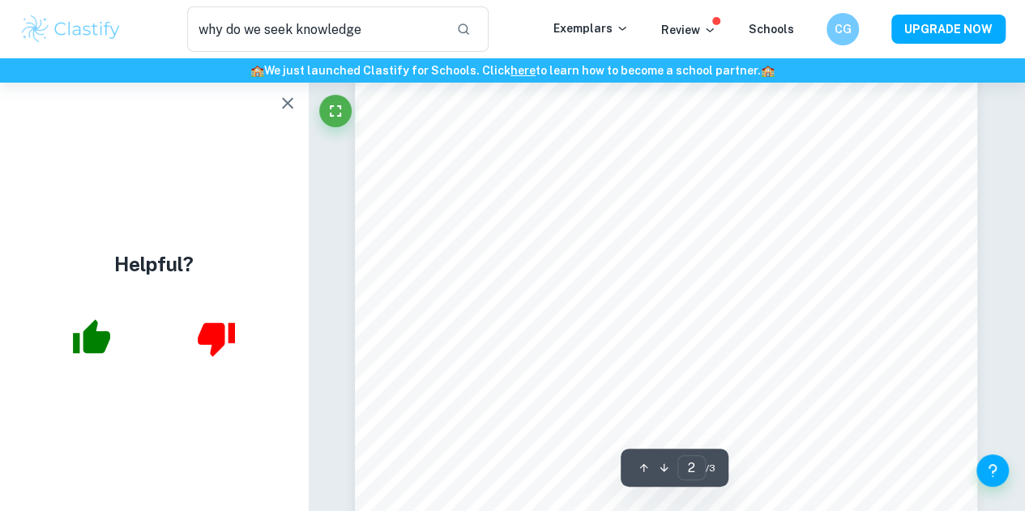
scroll to position [1076, 0]
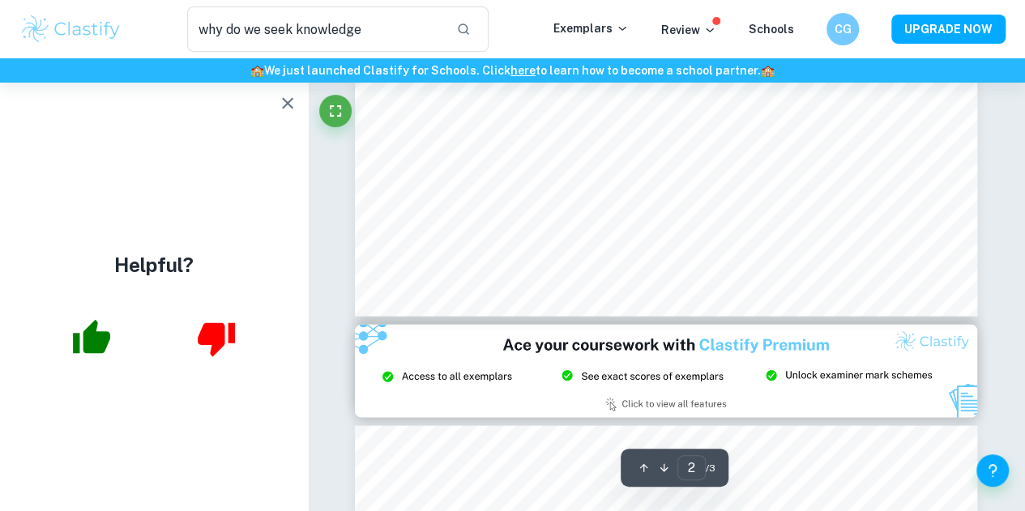
type input "3"
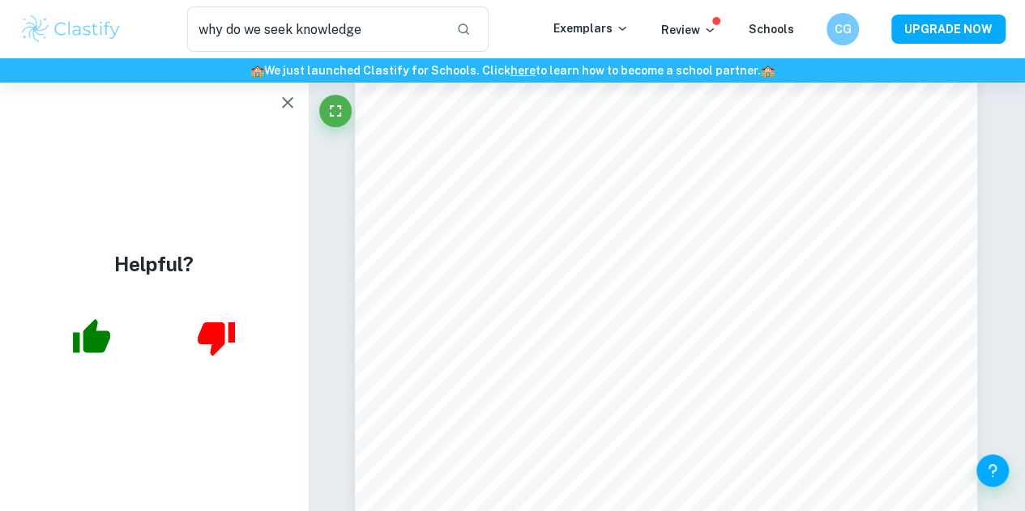
scroll to position [2020, 0]
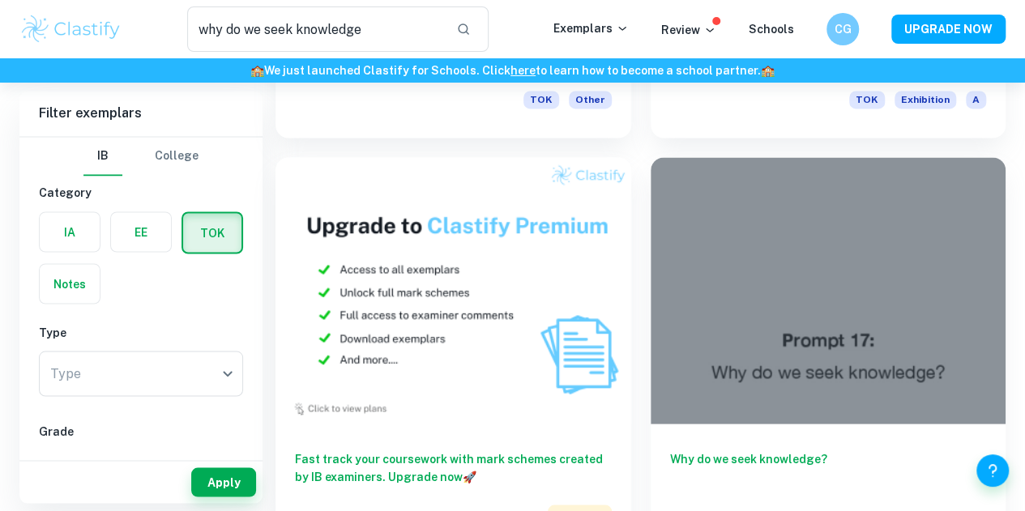
scroll to position [1316, 0]
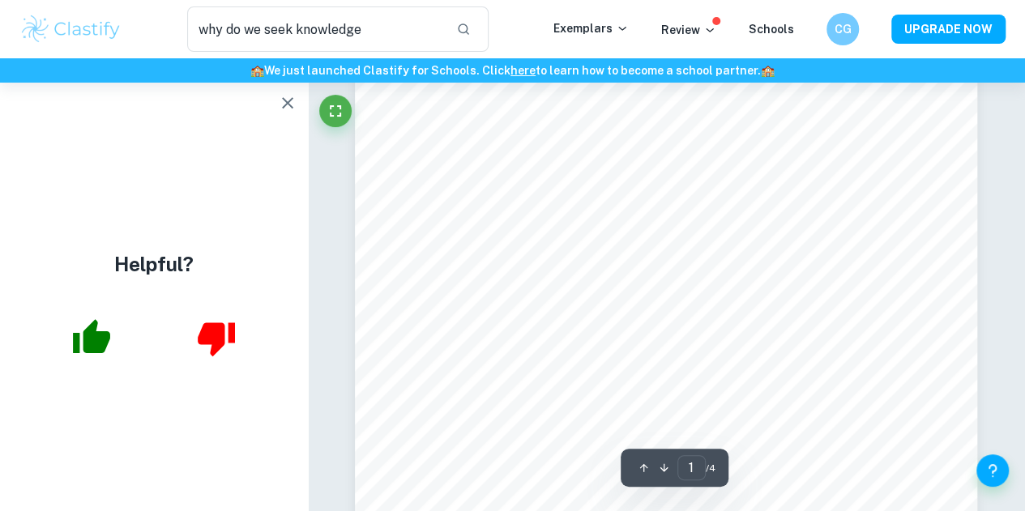
scroll to position [450, 0]
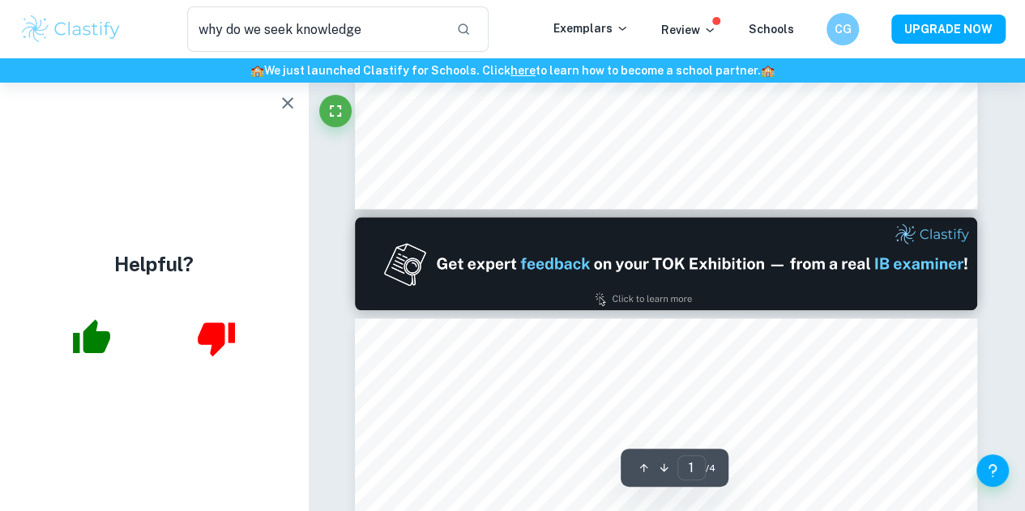
type input "2"
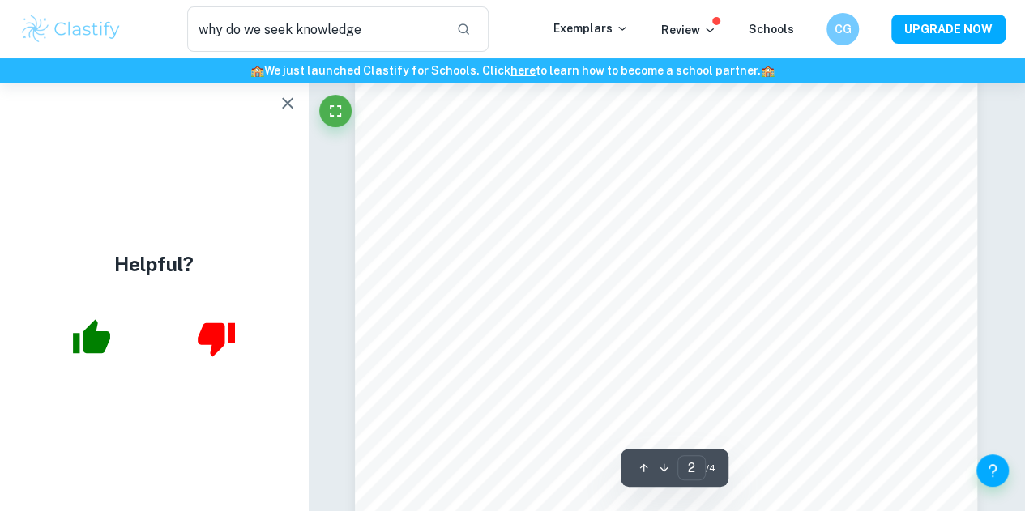
scroll to position [1066, 0]
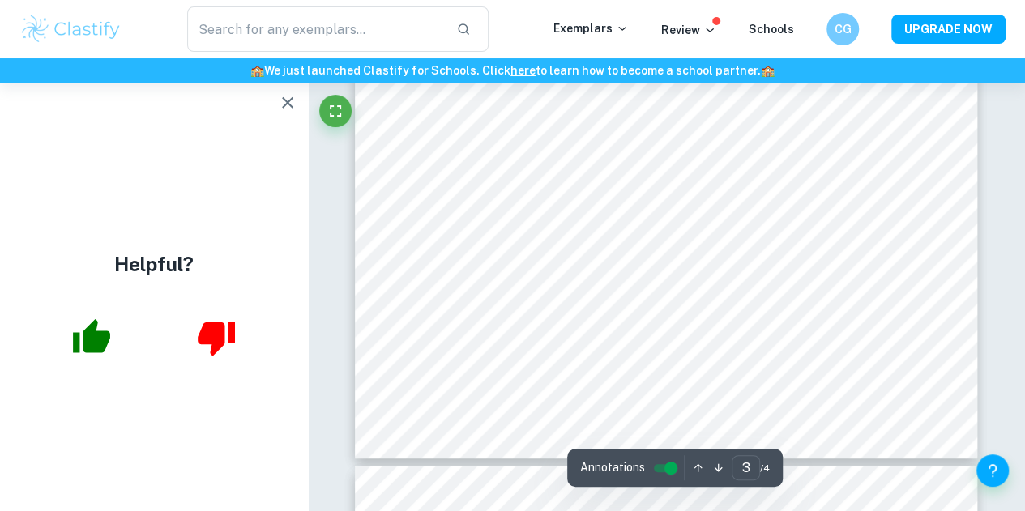
scroll to position [2273, 0]
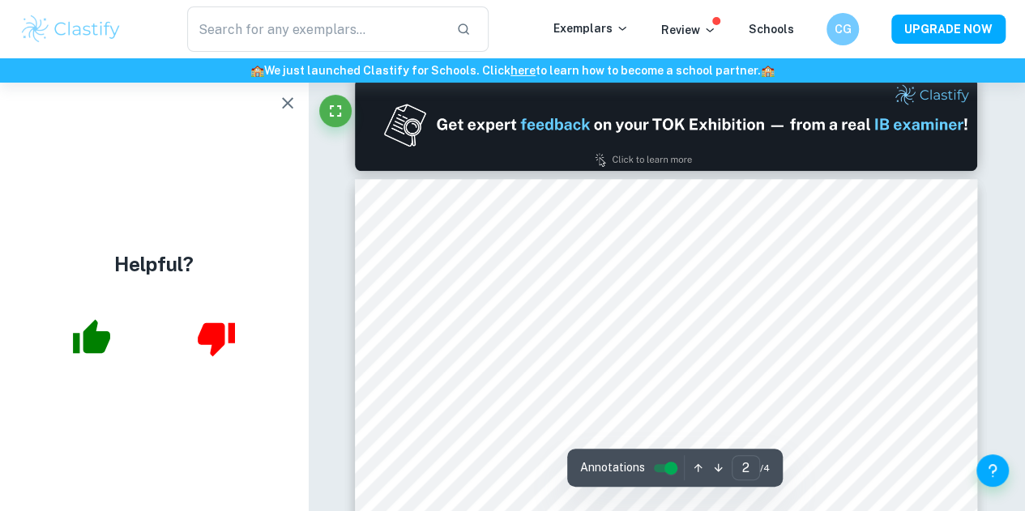
type input "1"
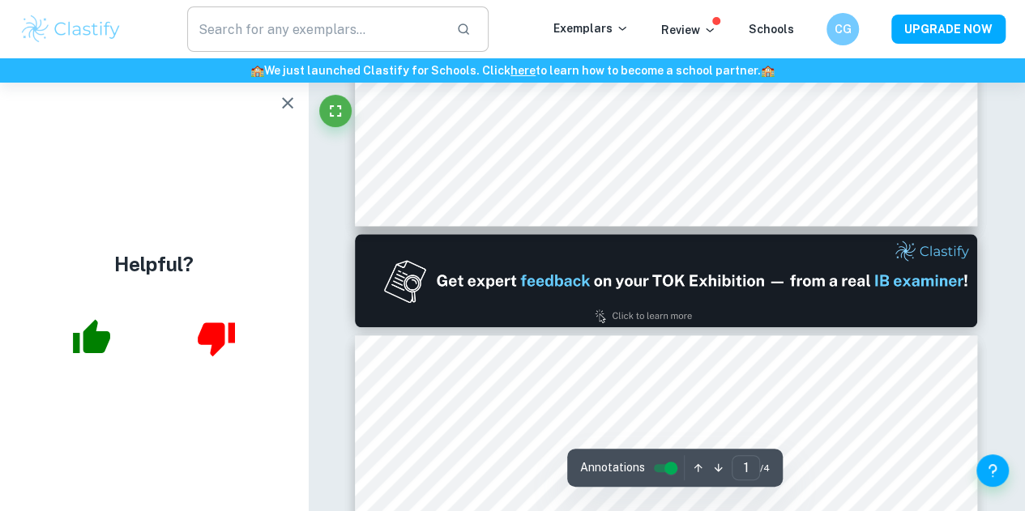
scroll to position [692, 0]
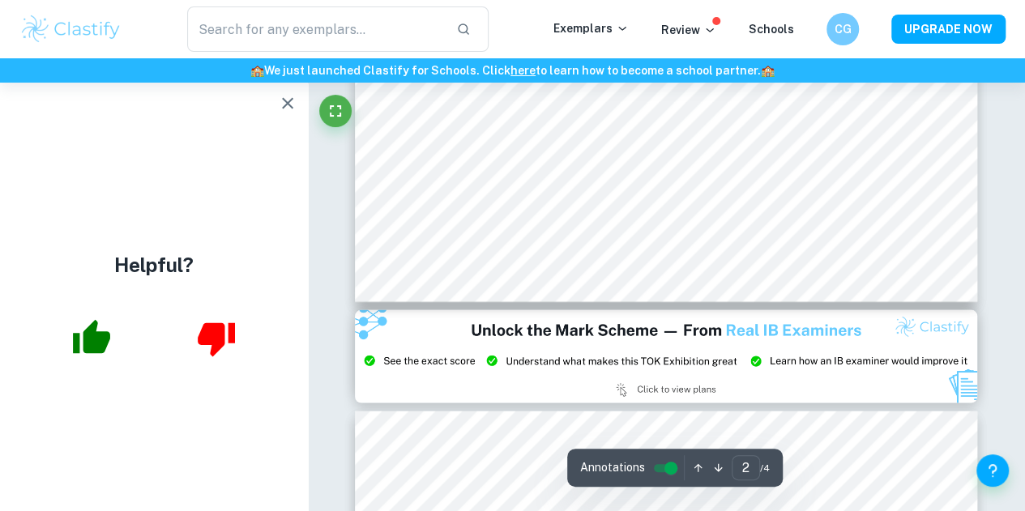
scroll to position [1517, 0]
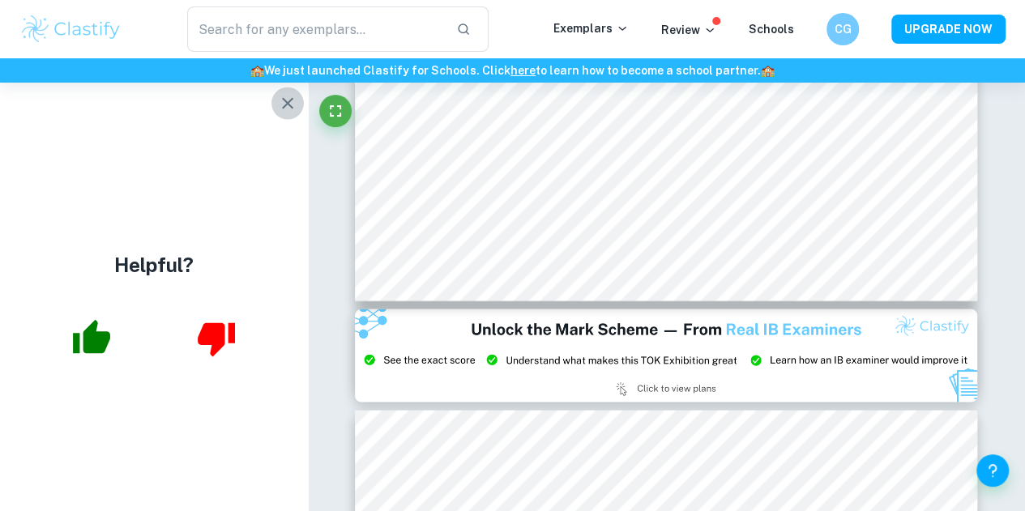
click at [291, 112] on icon "button" at bounding box center [287, 102] width 19 height 19
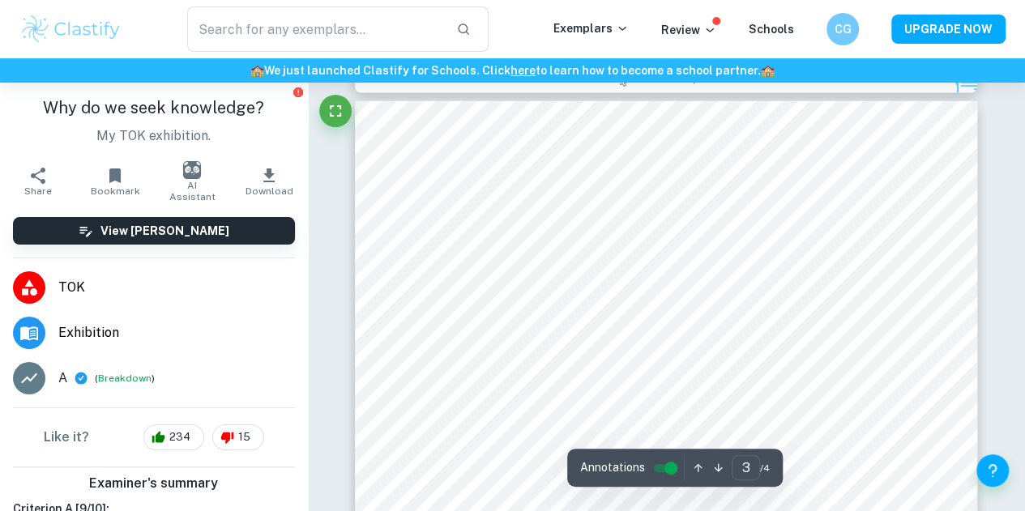
scroll to position [1884, 0]
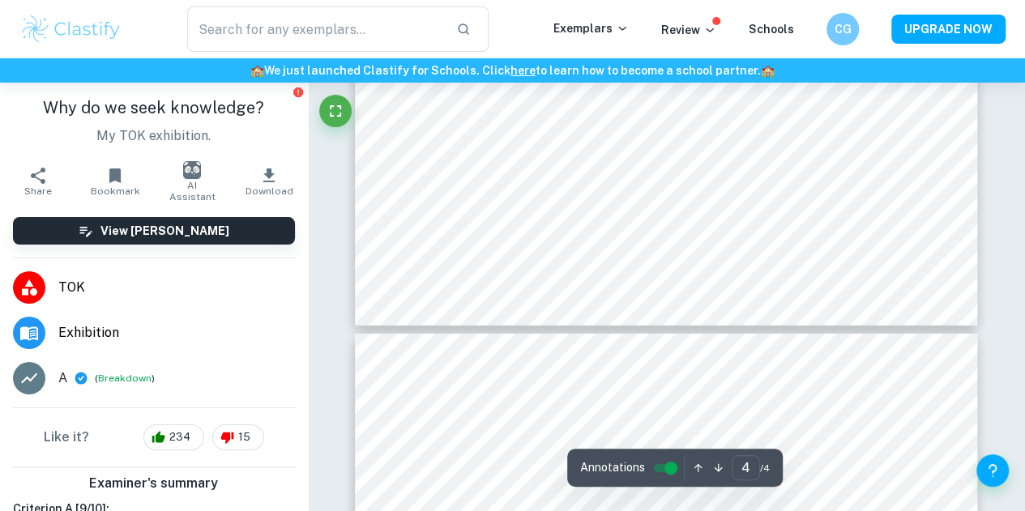
type input "3"
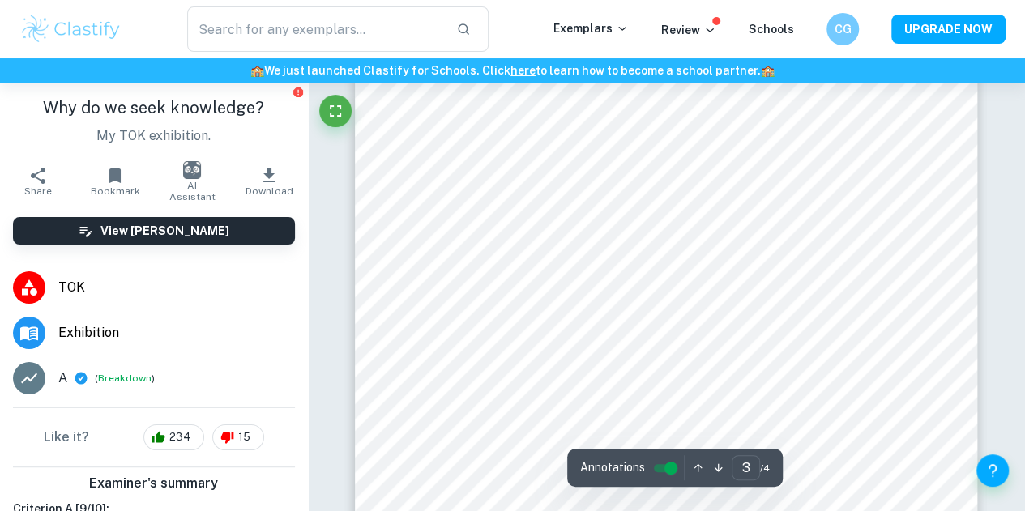
scroll to position [1982, 0]
